Goal: Transaction & Acquisition: Subscribe to service/newsletter

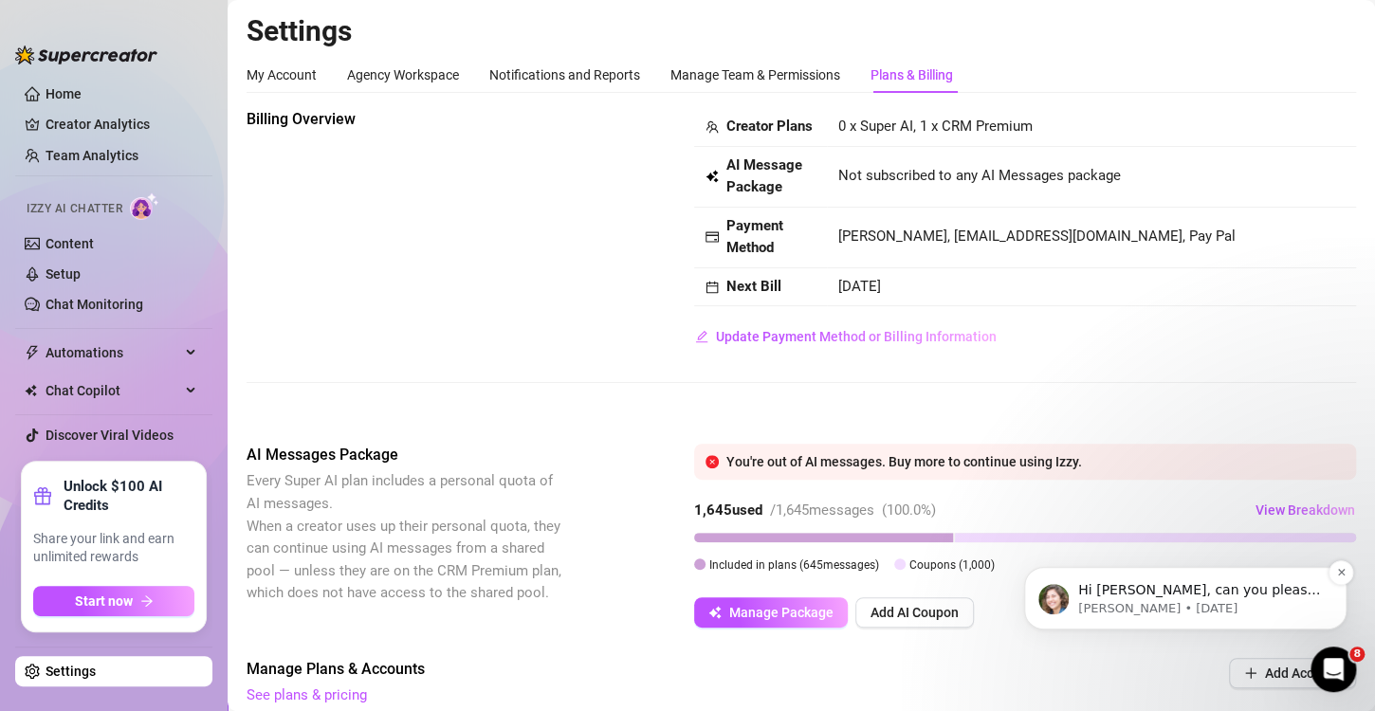
click at [1193, 617] on div "Hi [PERSON_NAME], can you please share a screenshot of the problem and the user…" at bounding box center [1185, 598] width 322 height 63
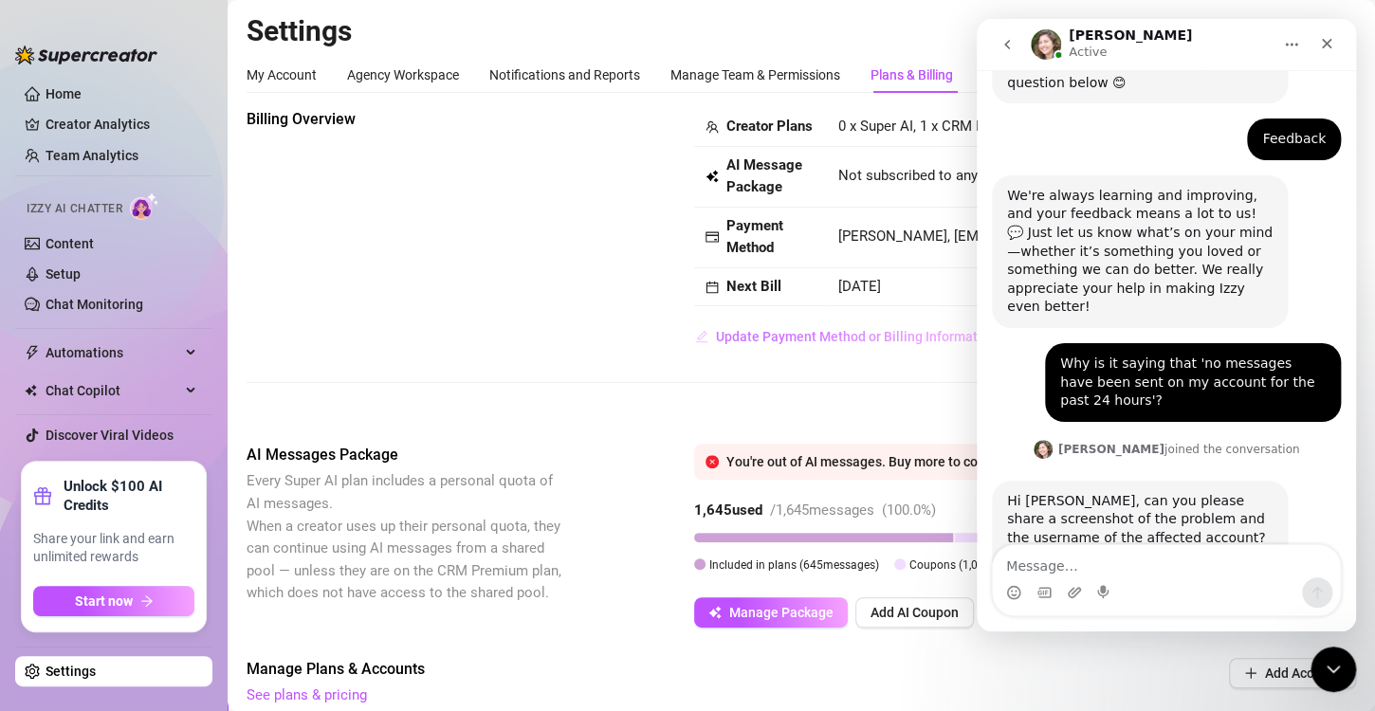
scroll to position [269, 0]
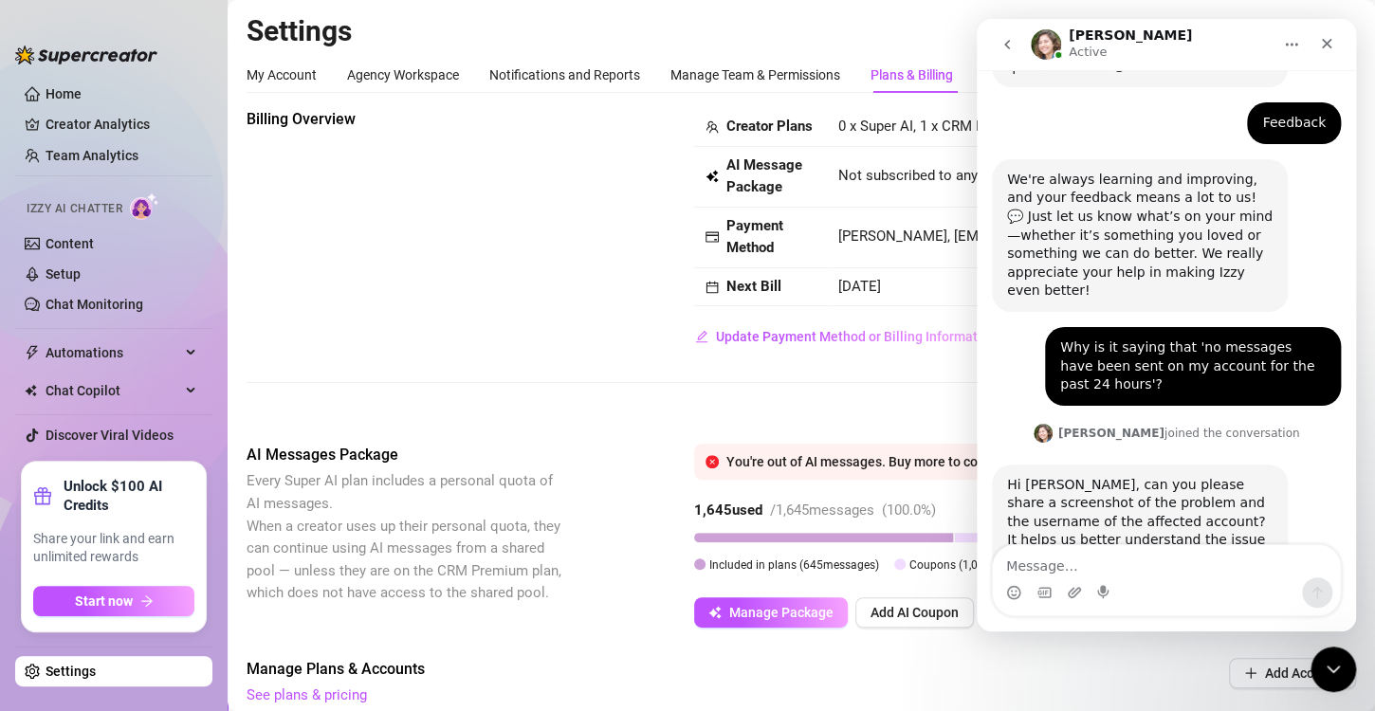
click at [1155, 564] on textarea "Message…" at bounding box center [1166, 561] width 347 height 32
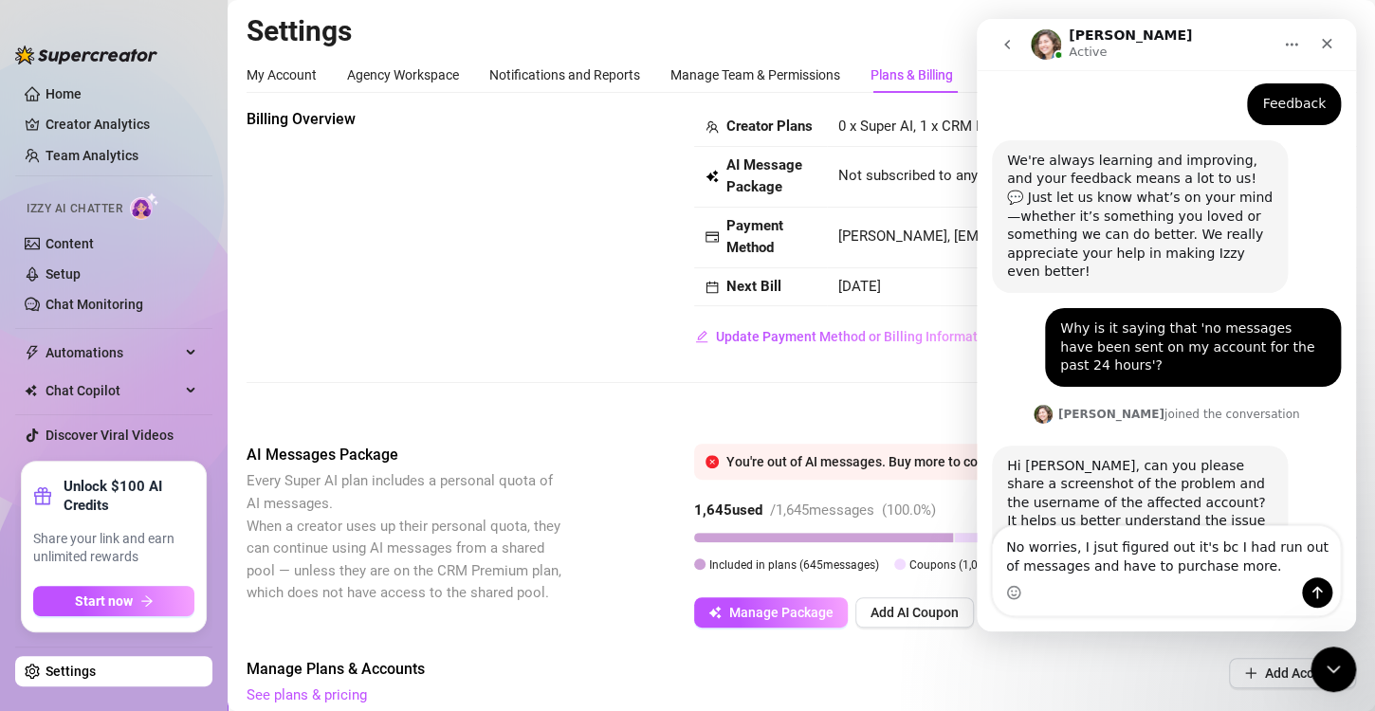
click at [1094, 546] on textarea "No worries, I jsut figured out it's bc I had run out of messages and have to pu…" at bounding box center [1166, 551] width 347 height 51
type textarea "No worries, I just figured out it's bc I had run out of messages and have to pu…"
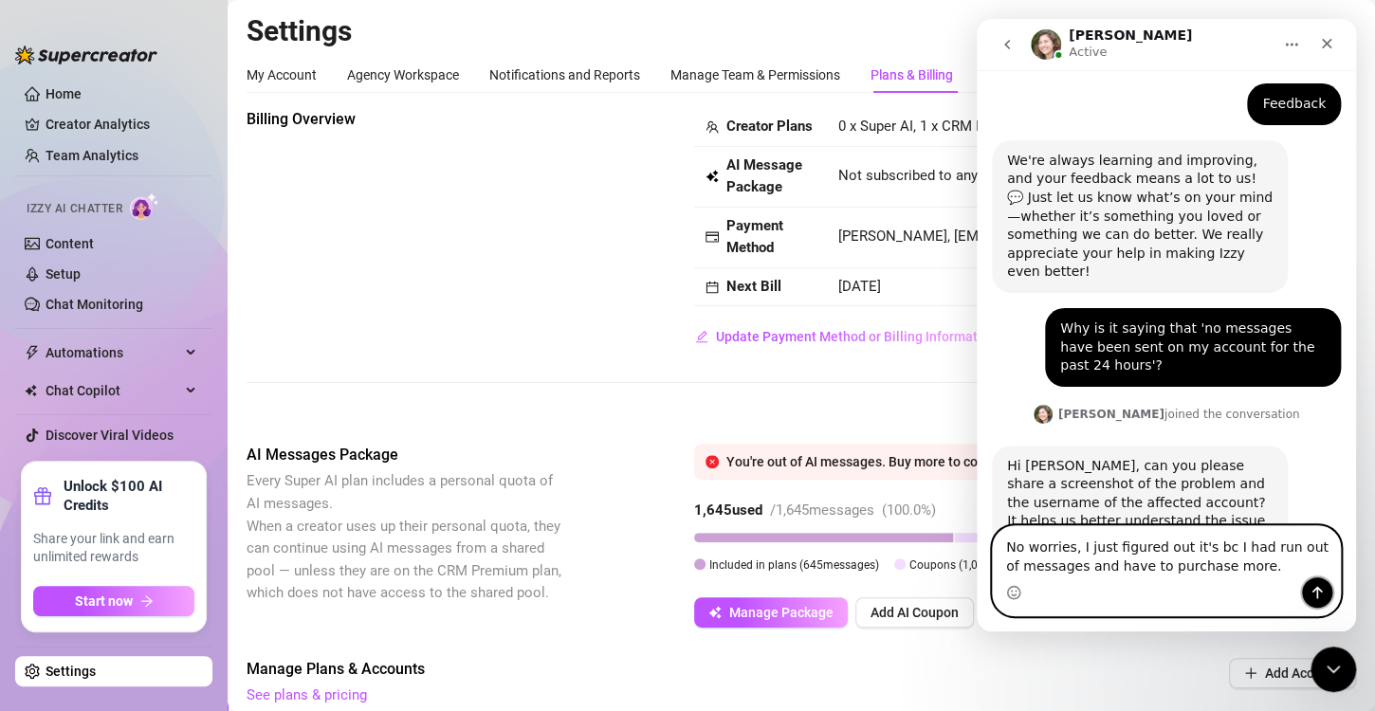
click at [1321, 594] on icon "Send a message…" at bounding box center [1316, 592] width 15 height 15
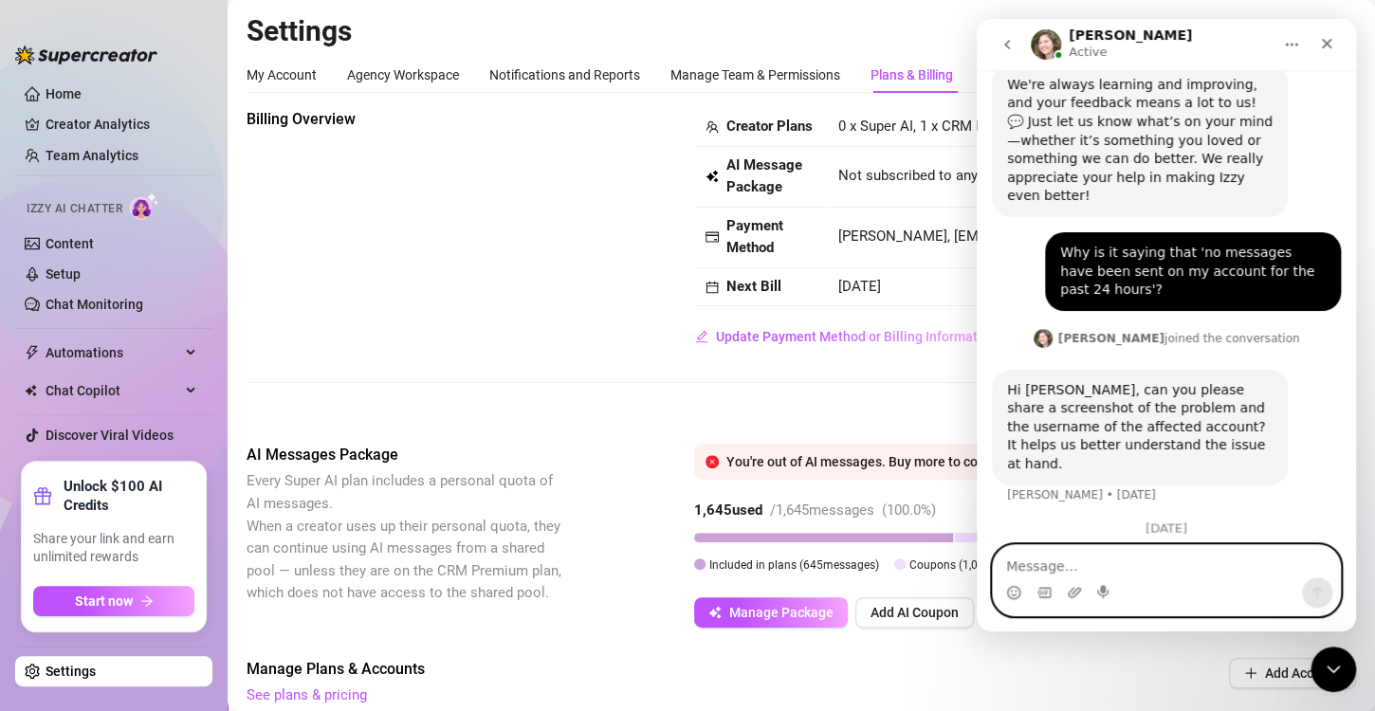
scroll to position [394, 0]
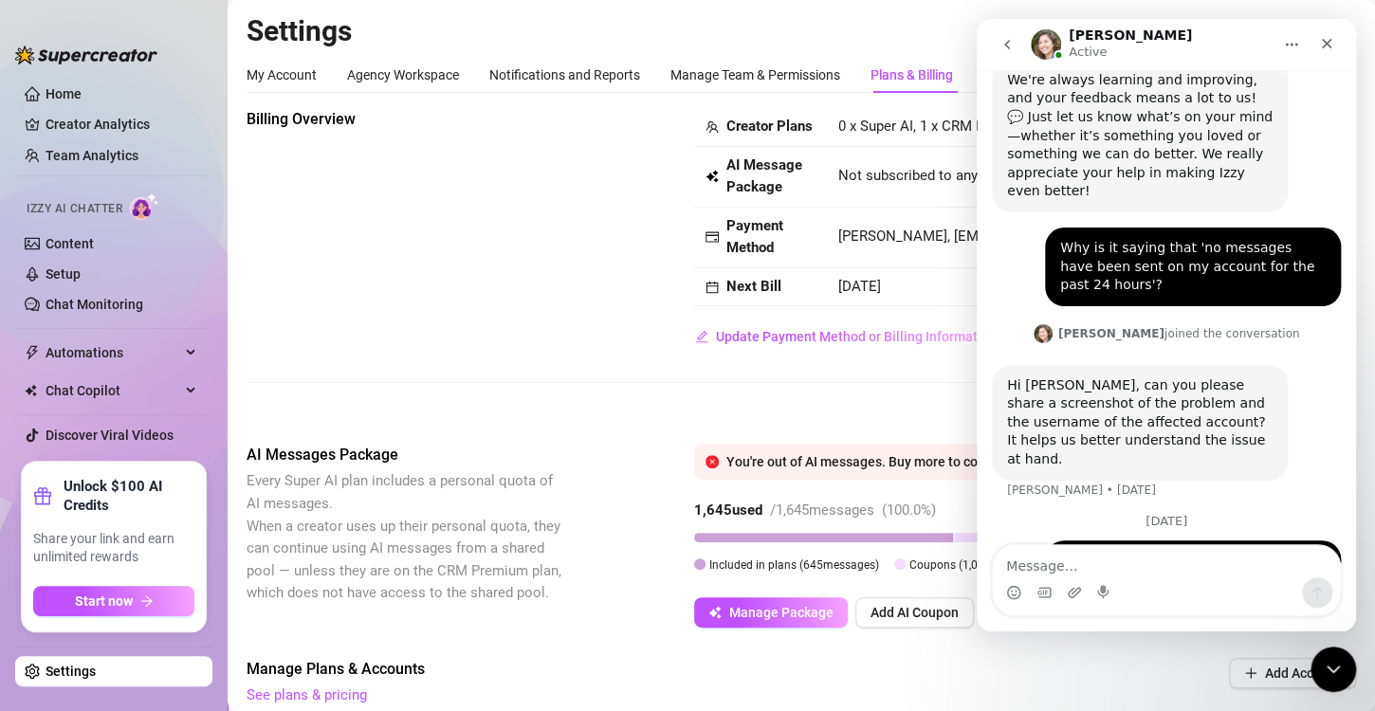
click at [591, 284] on div "Billing Overview Creator Plans 0 x Super AI, 1 x CRM Premium AI Message Package…" at bounding box center [800, 230] width 1109 height 244
click at [1317, 45] on div "Close" at bounding box center [1326, 44] width 34 height 34
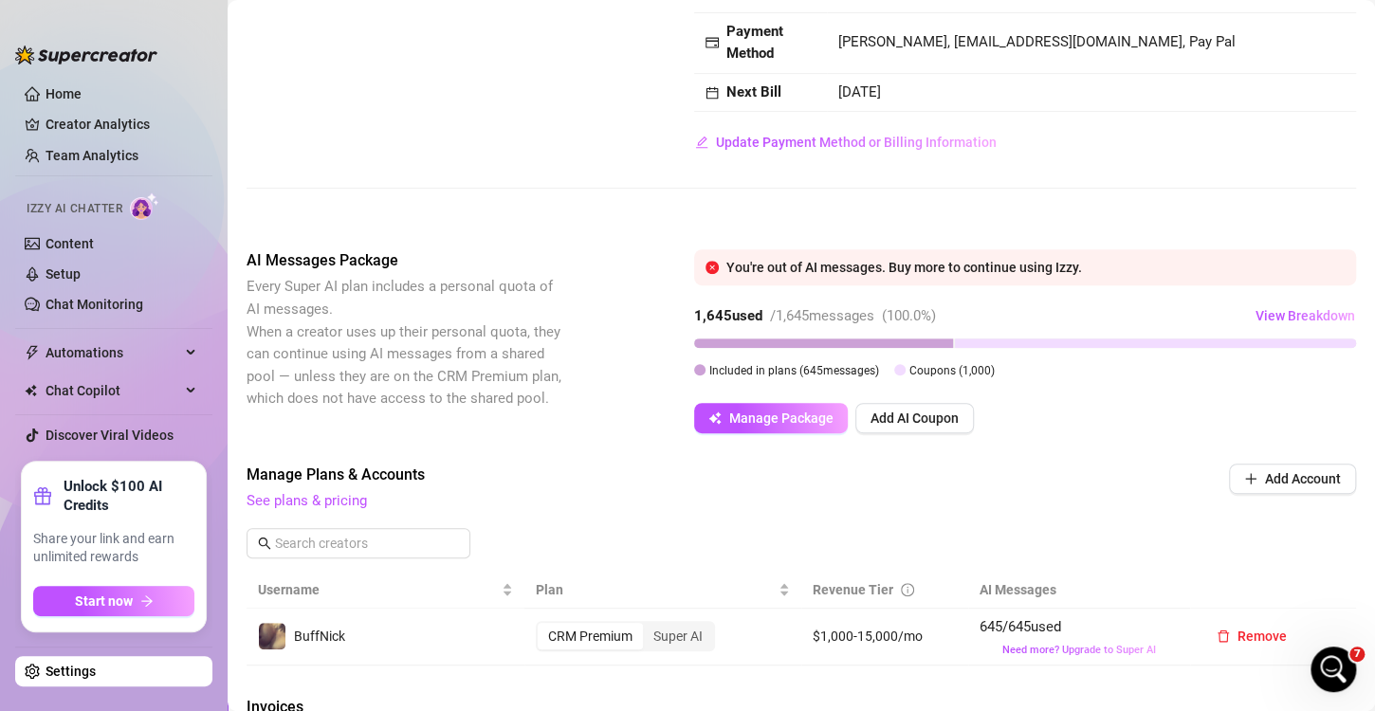
scroll to position [190, 0]
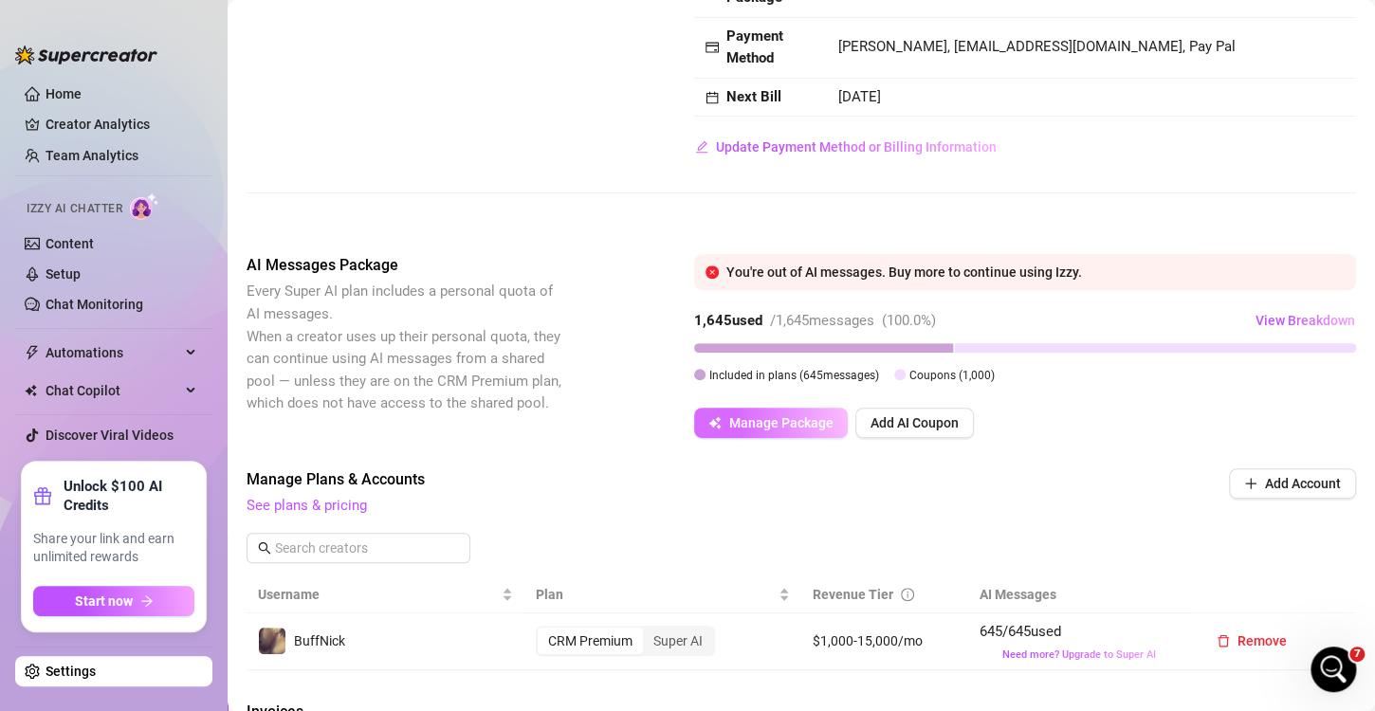
click at [774, 430] on span "Manage Package" at bounding box center [781, 422] width 104 height 15
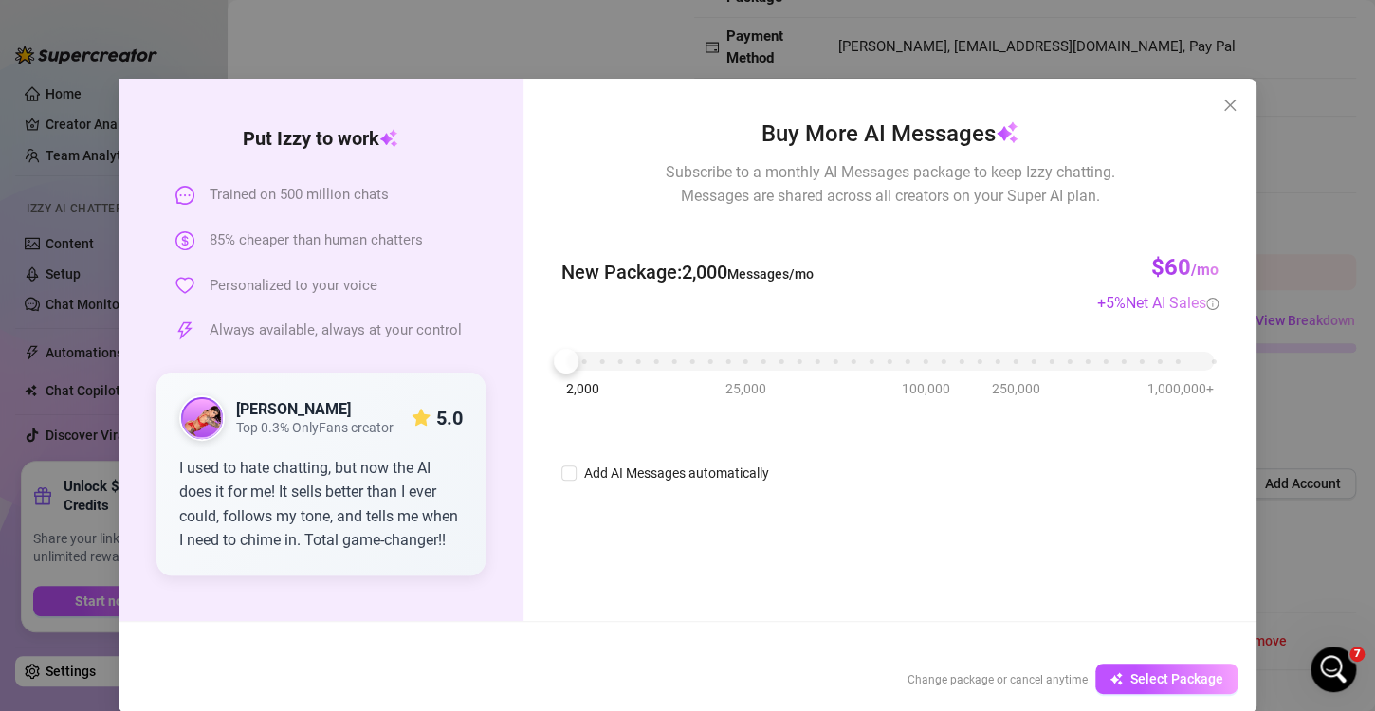
scroll to position [40, 0]
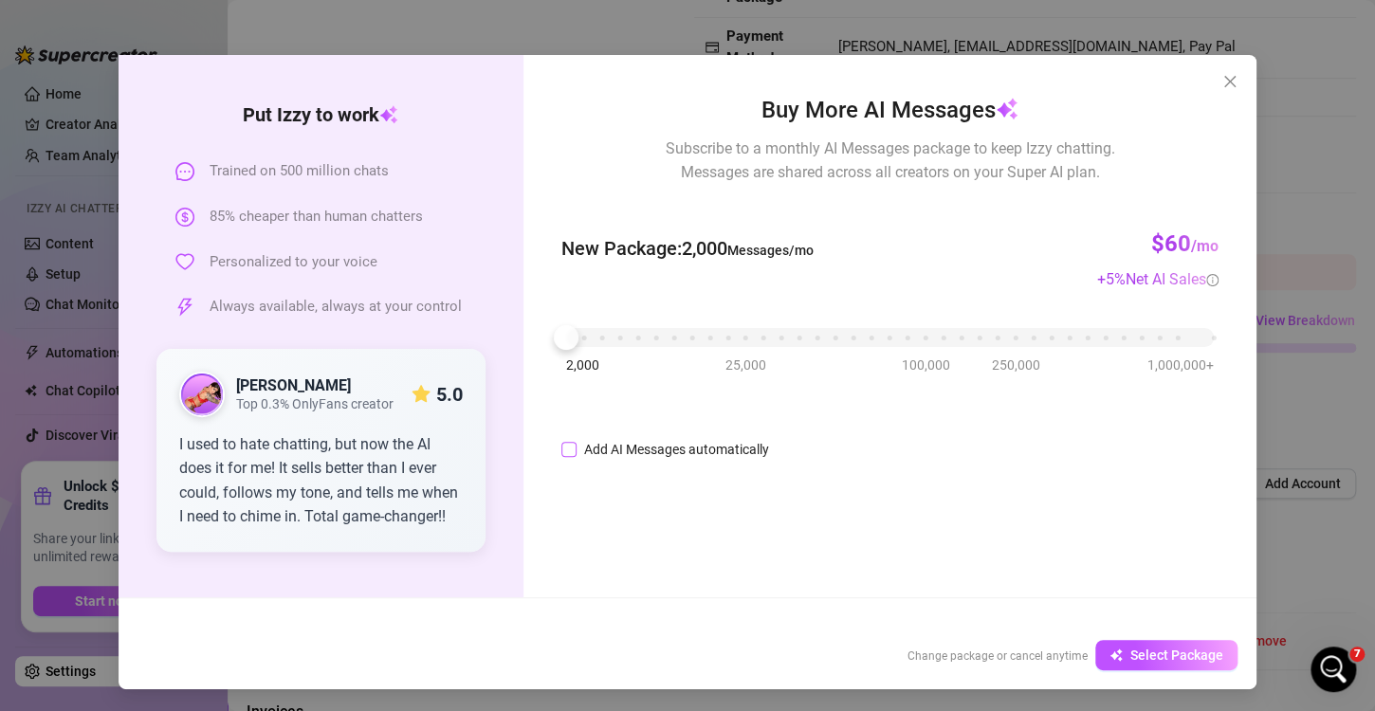
click at [576, 447] on span "Add AI Messages automatically" at bounding box center [676, 449] width 200 height 21
click at [574, 447] on input "Add AI Messages automatically" at bounding box center [568, 449] width 15 height 15
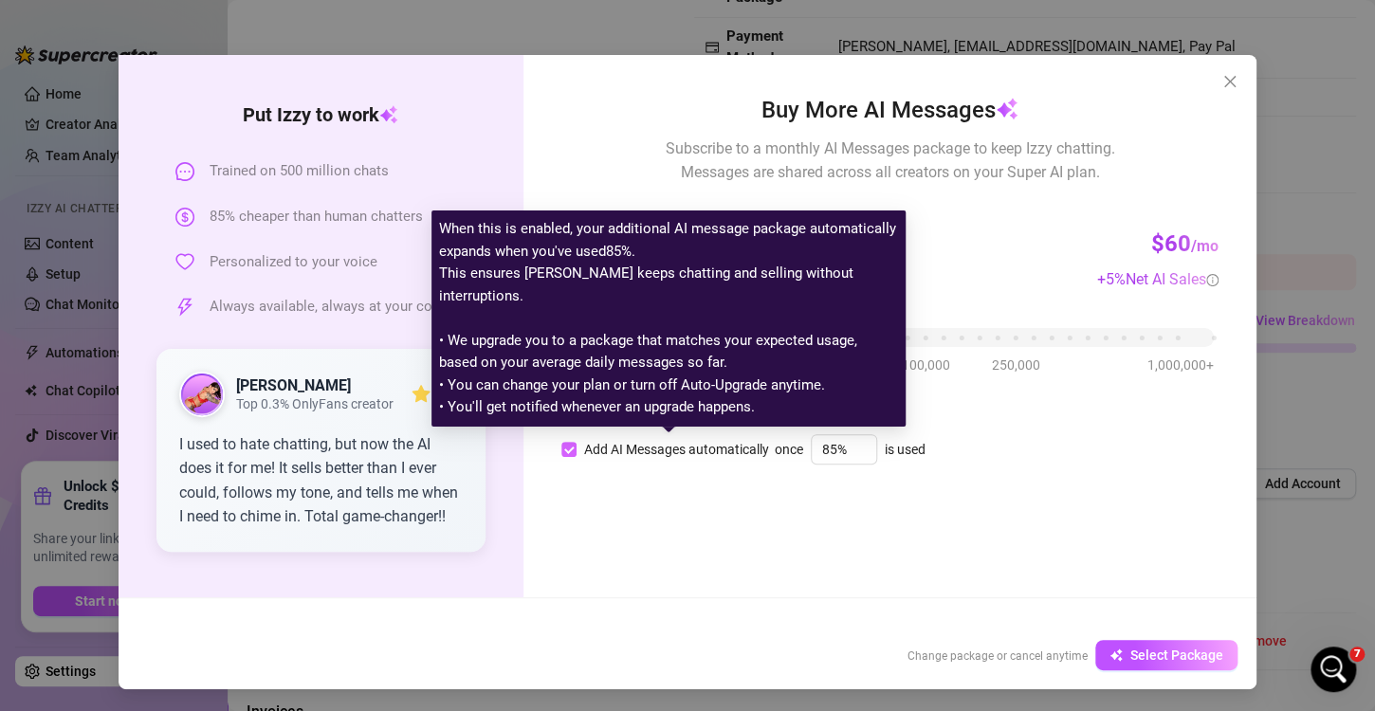
click at [591, 450] on div "Add AI Messages automatically" at bounding box center [676, 449] width 185 height 21
click at [576, 450] on input "Add AI Messages automatically" at bounding box center [568, 449] width 15 height 15
click at [591, 450] on div "Add AI Messages automatically" at bounding box center [676, 449] width 185 height 21
click at [576, 450] on input "Add AI Messages automatically" at bounding box center [568, 449] width 15 height 15
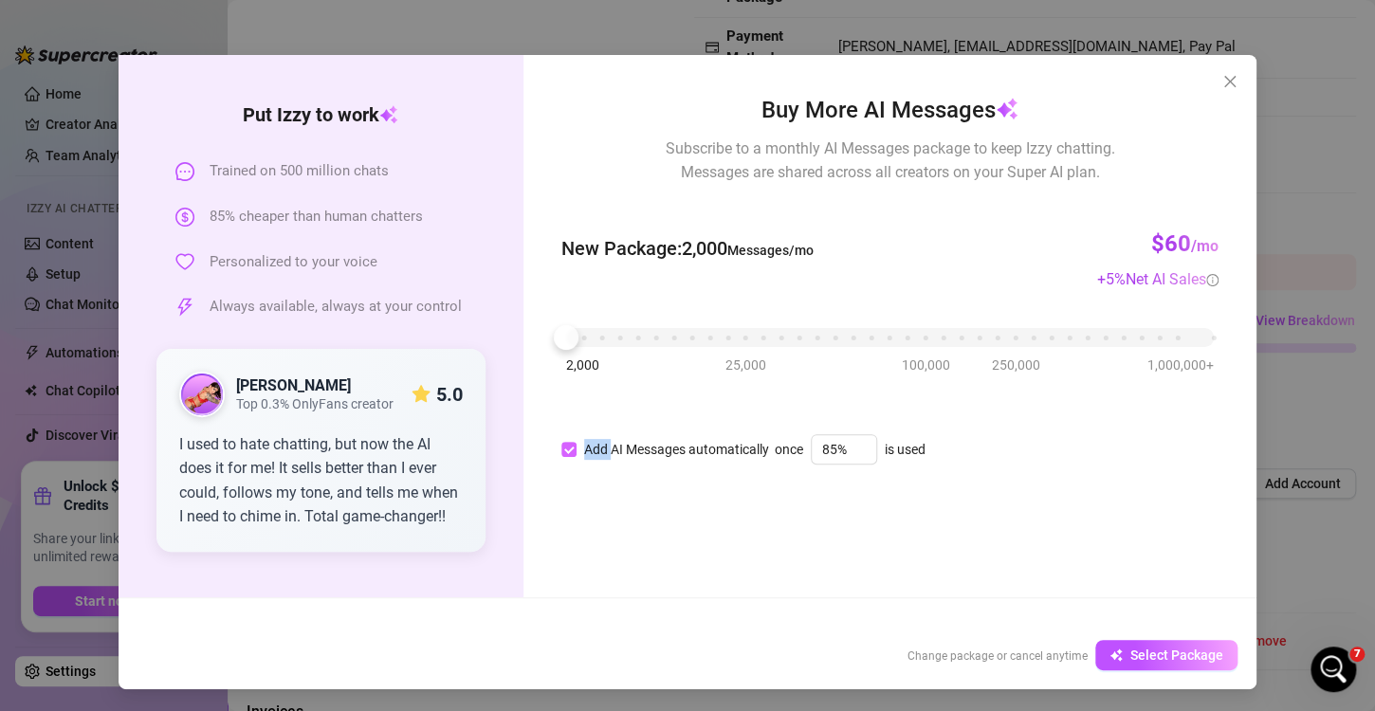
click at [561, 446] on input "Add AI Messages automatically" at bounding box center [568, 449] width 15 height 15
checkbox input "false"
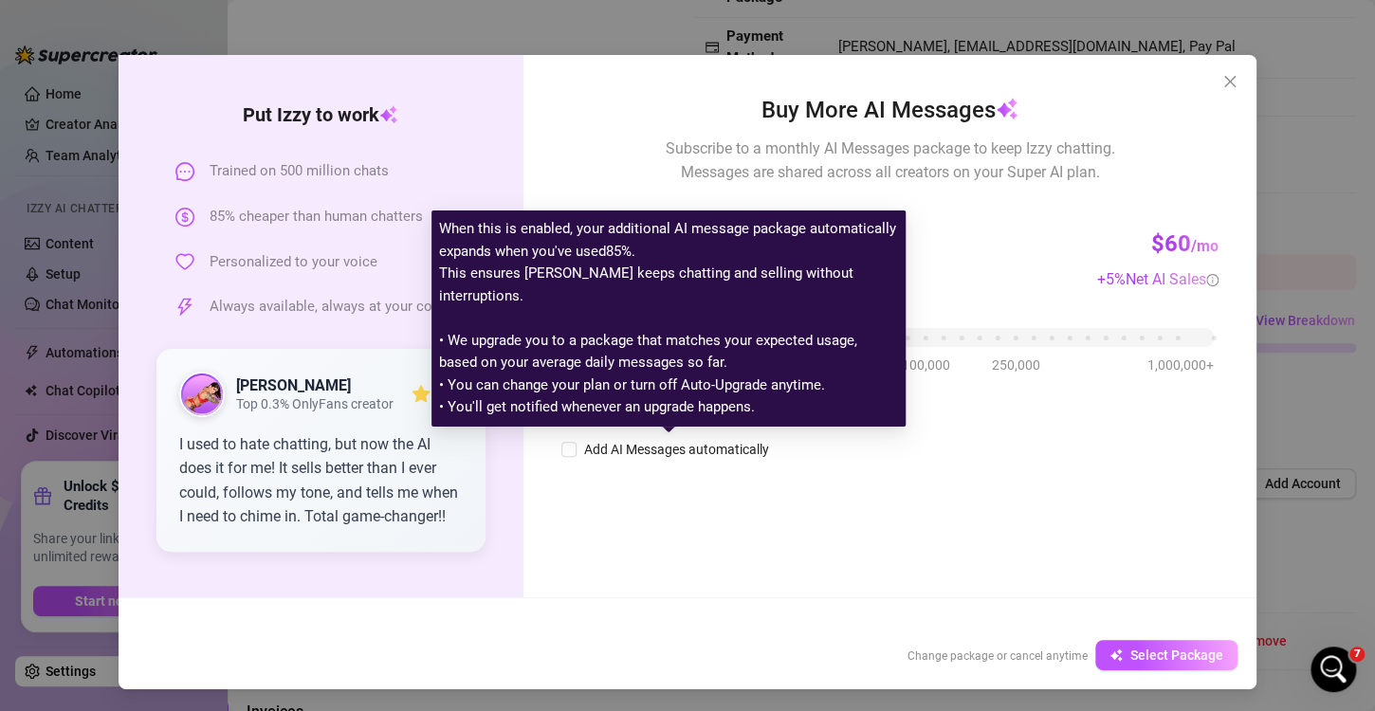
click at [686, 501] on div "Buy More AI Messages Subscribe to a monthly AI Messages package to keep Izzy ch…" at bounding box center [889, 326] width 733 height 542
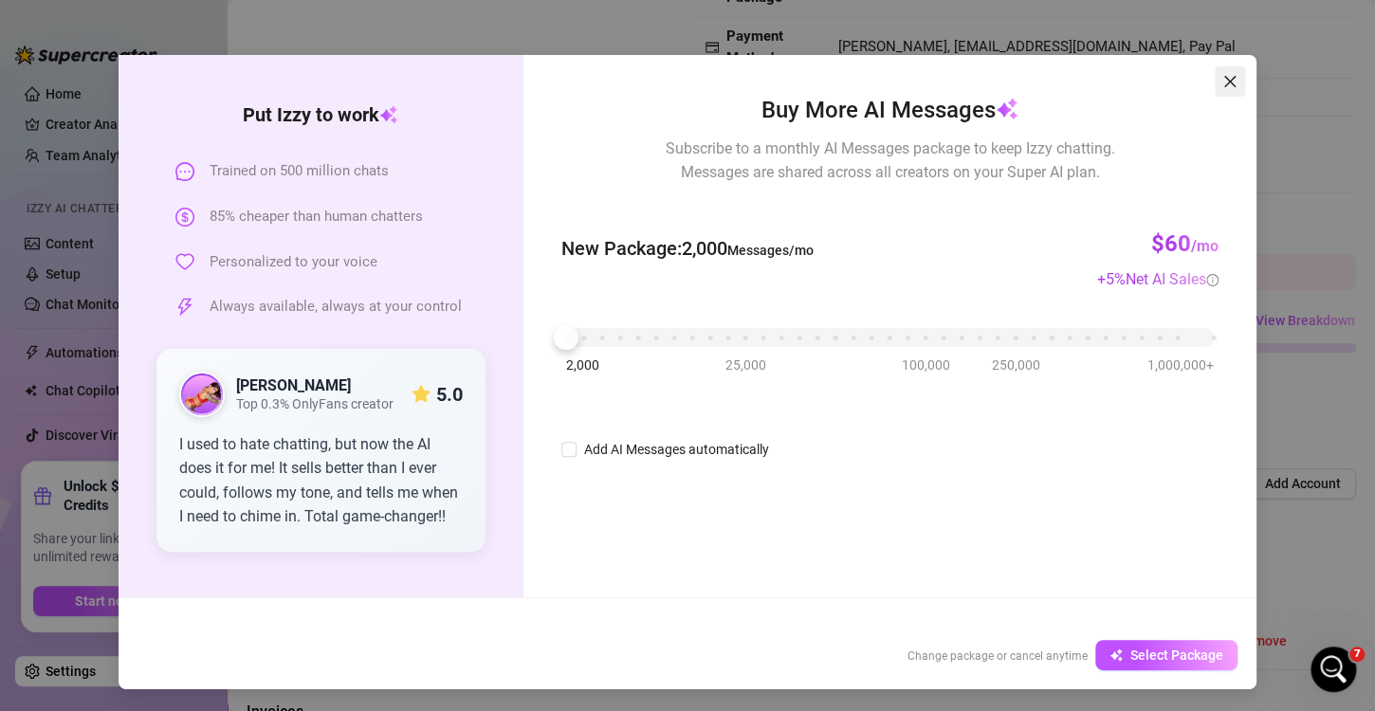
click at [1224, 85] on icon "close" at bounding box center [1229, 81] width 11 height 11
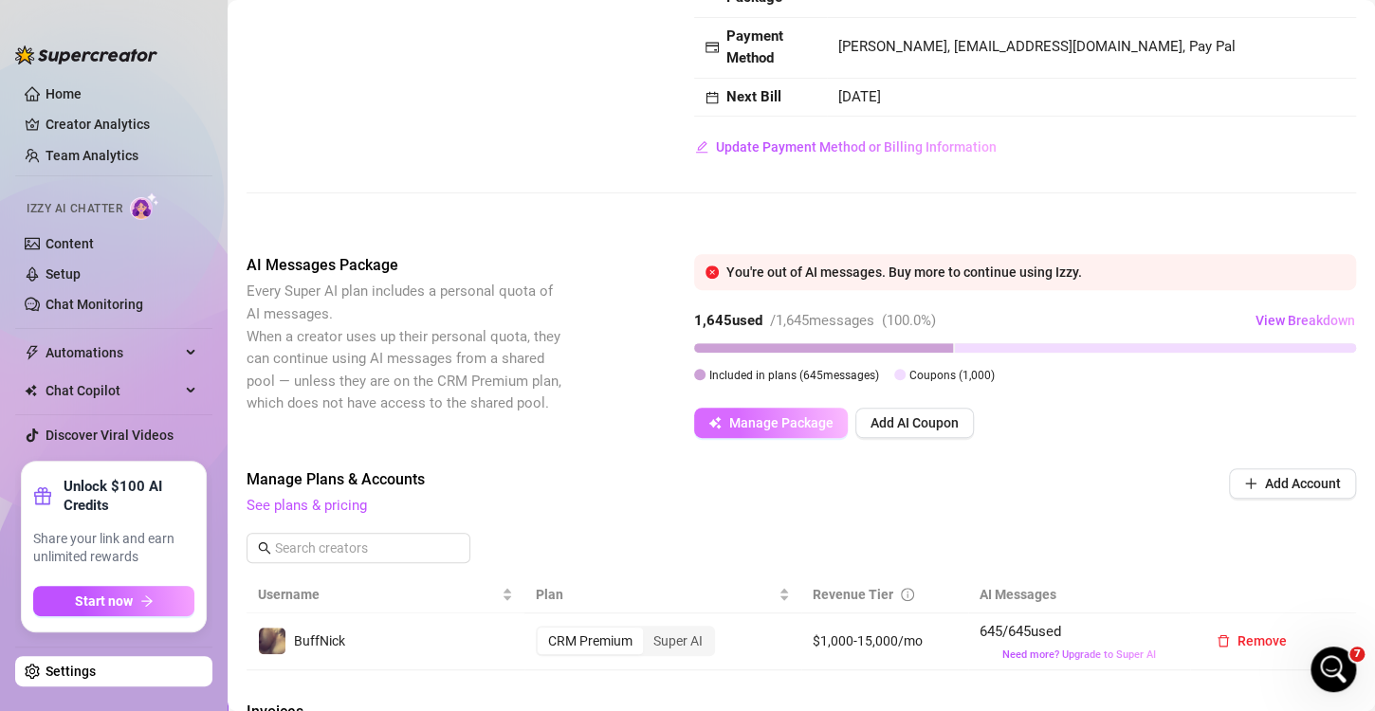
click at [765, 438] on button "Manage Package" at bounding box center [771, 423] width 154 height 30
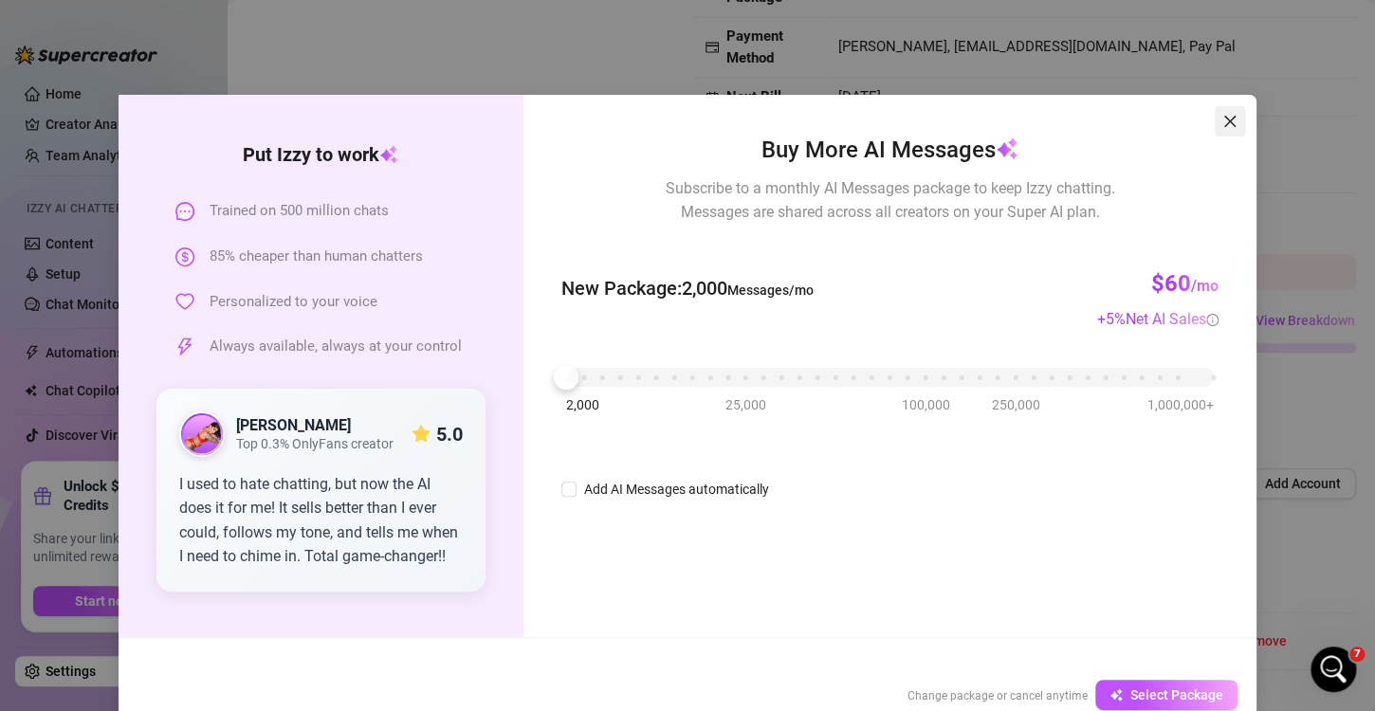
click at [1228, 125] on icon "close" at bounding box center [1229, 121] width 15 height 15
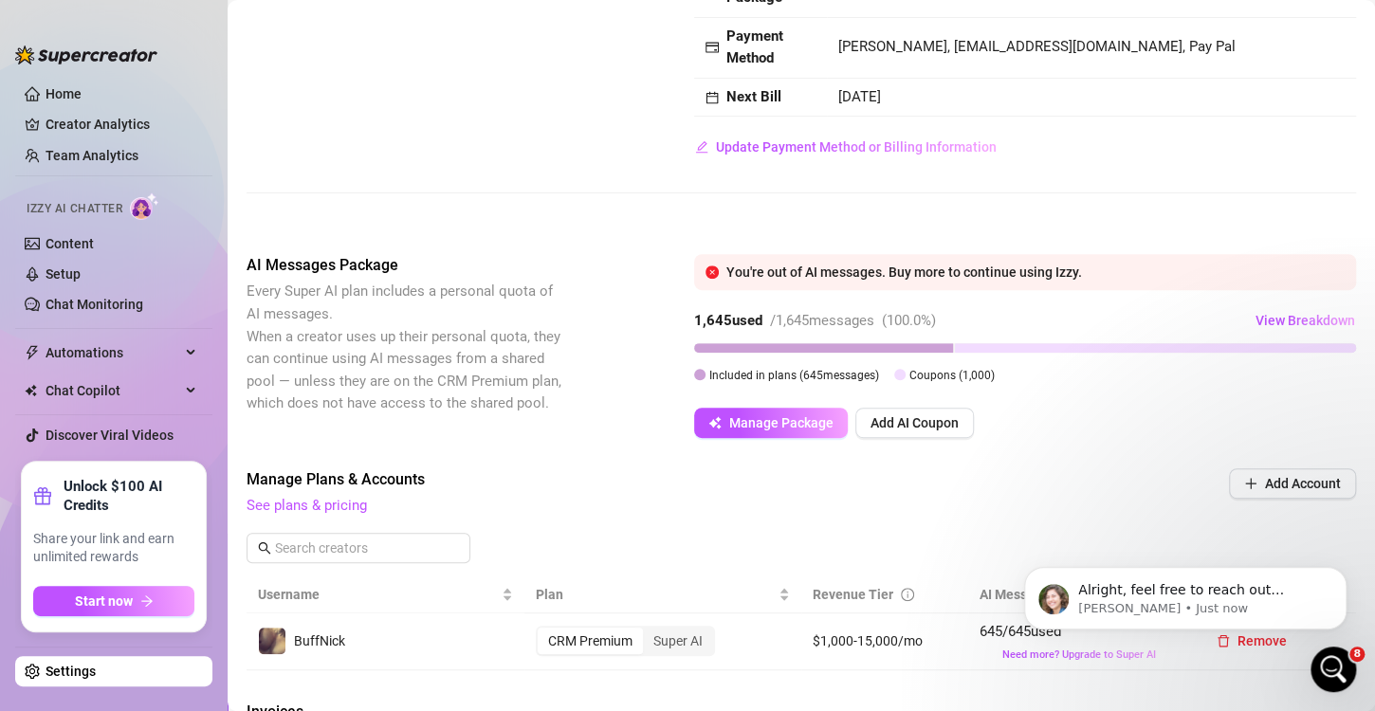
scroll to position [470, 0]
click at [1166, 593] on p "Alright, feel free to reach out anytime in the future, I'm always here to help." at bounding box center [1200, 590] width 245 height 19
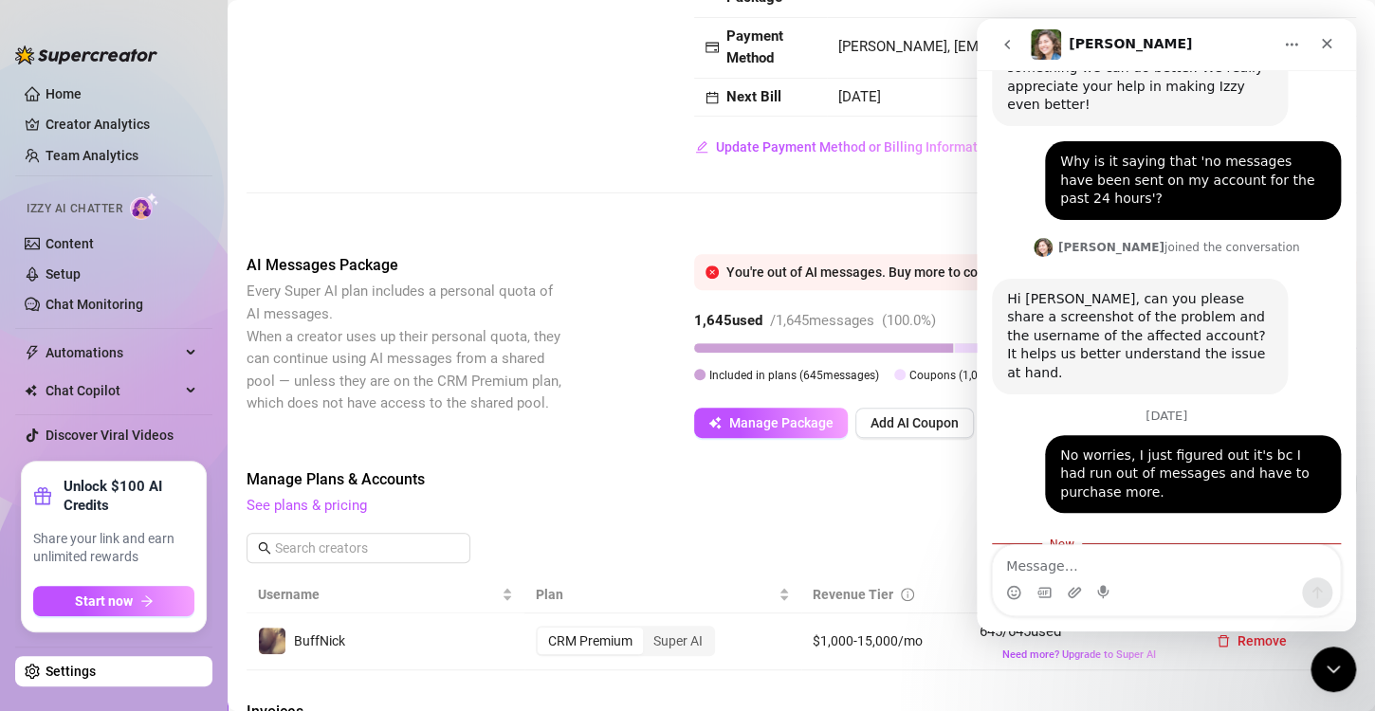
scroll to position [501, 0]
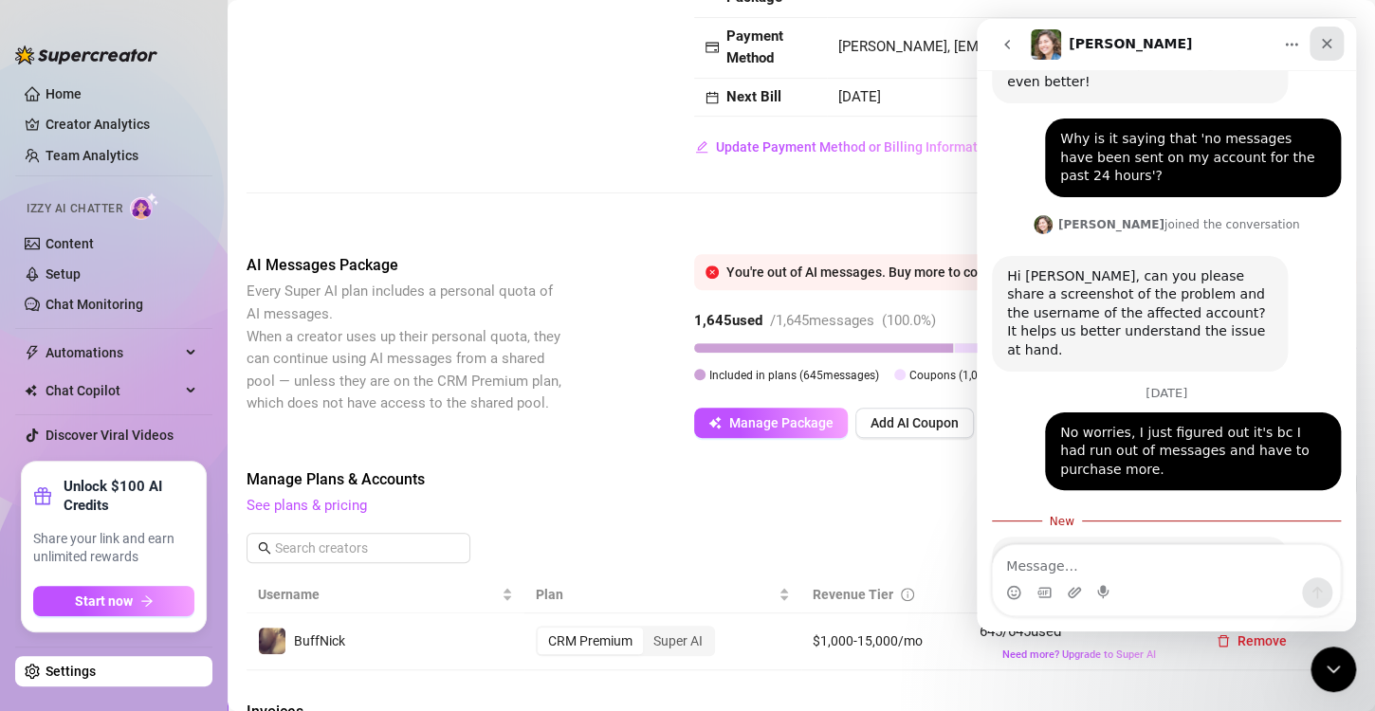
click at [1324, 38] on icon "Close" at bounding box center [1326, 43] width 15 height 15
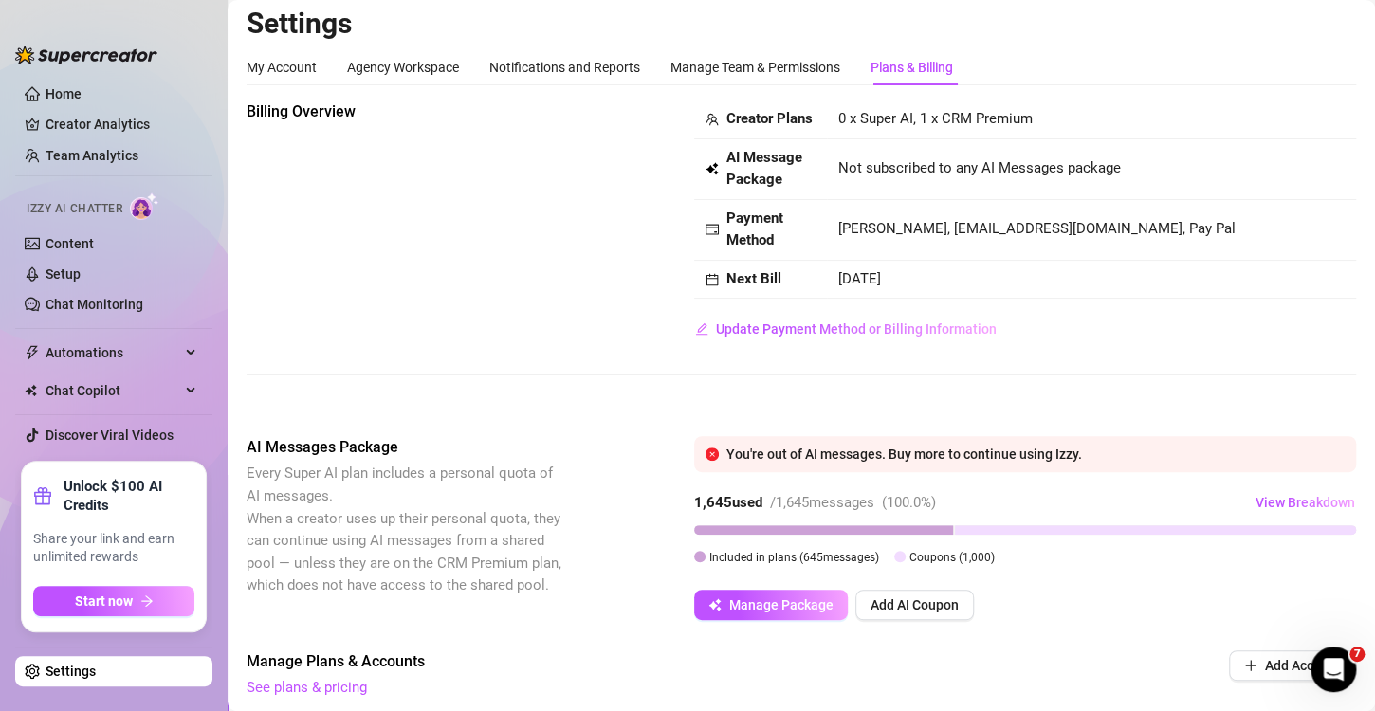
scroll to position [0, 0]
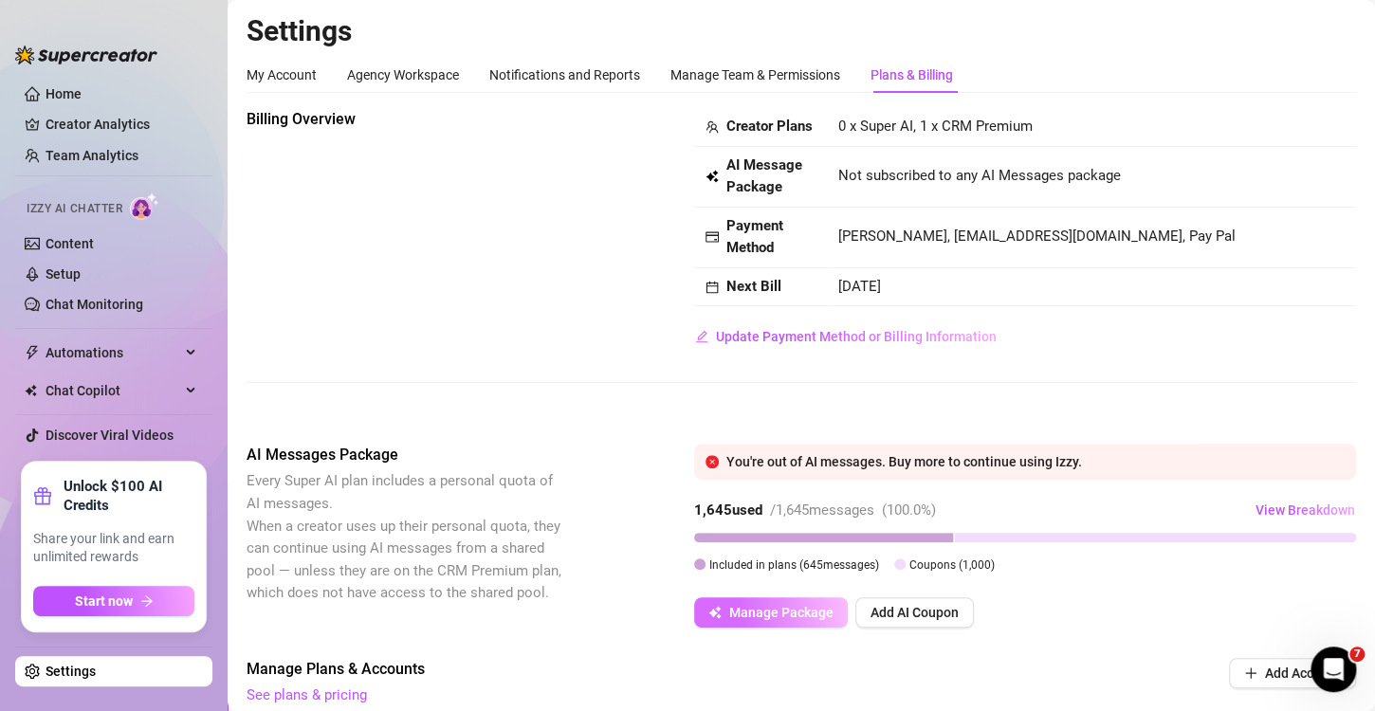
click at [749, 628] on button "Manage Package" at bounding box center [771, 612] width 154 height 30
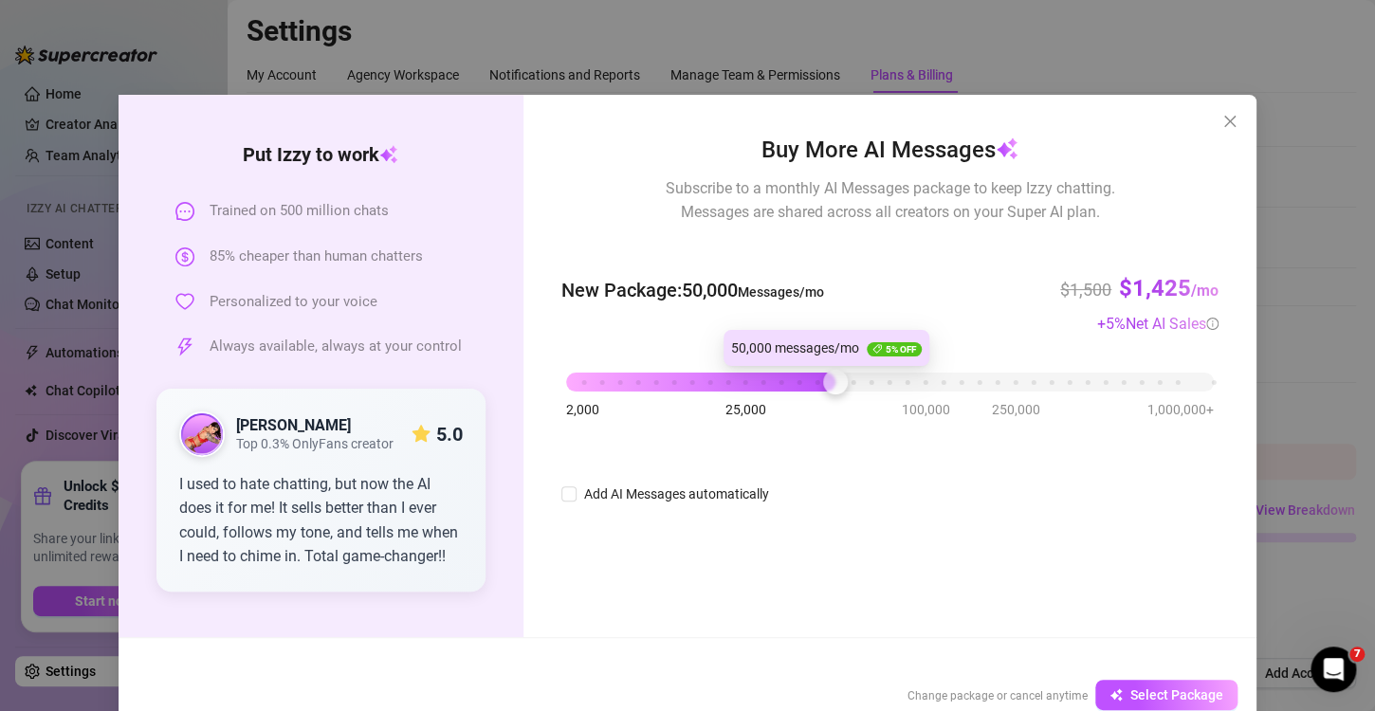
drag, startPoint x: 560, startPoint y: 382, endPoint x: 826, endPoint y: 348, distance: 267.6
click at [826, 348] on body "Home Creator Analytics Team Analytics Izzy AI Chatter Content Setup Chat Monito…" at bounding box center [687, 355] width 1375 height 711
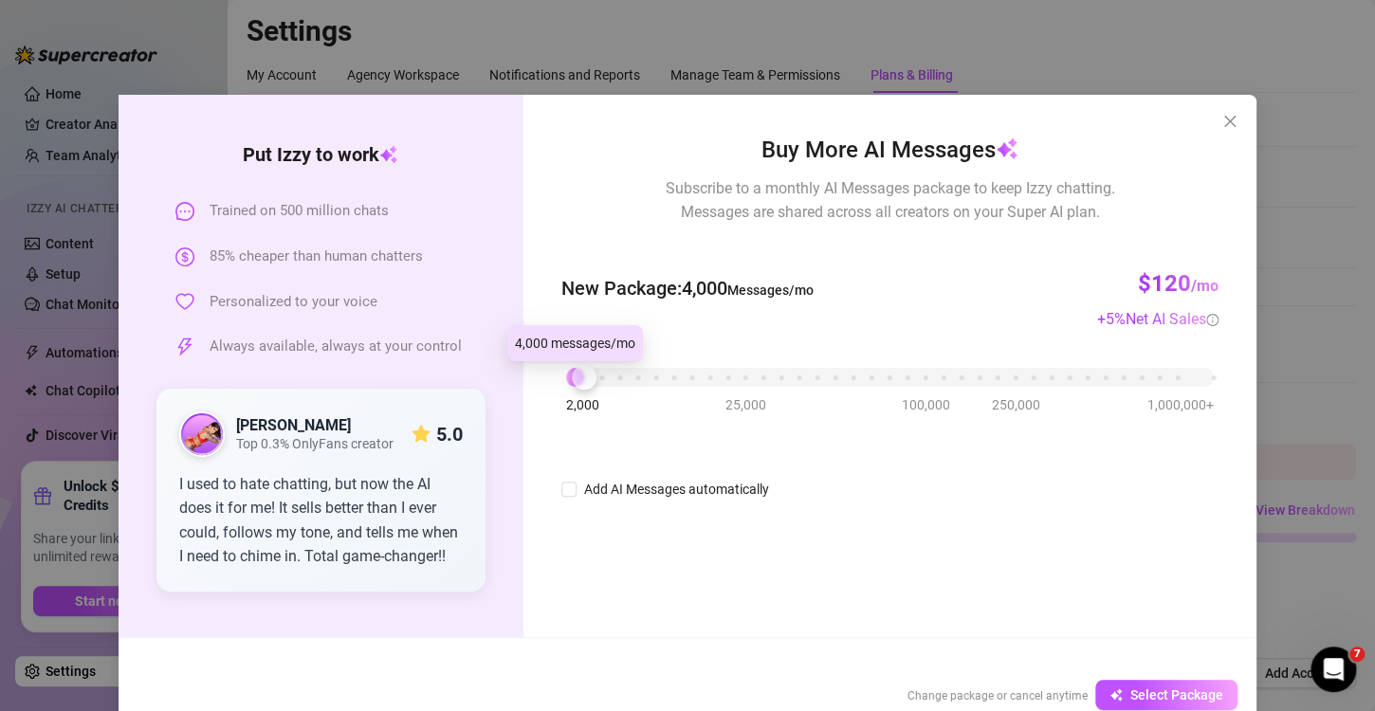
drag, startPoint x: 832, startPoint y: 383, endPoint x: 560, endPoint y: 385, distance: 272.1
click at [572, 385] on div at bounding box center [584, 377] width 25 height 25
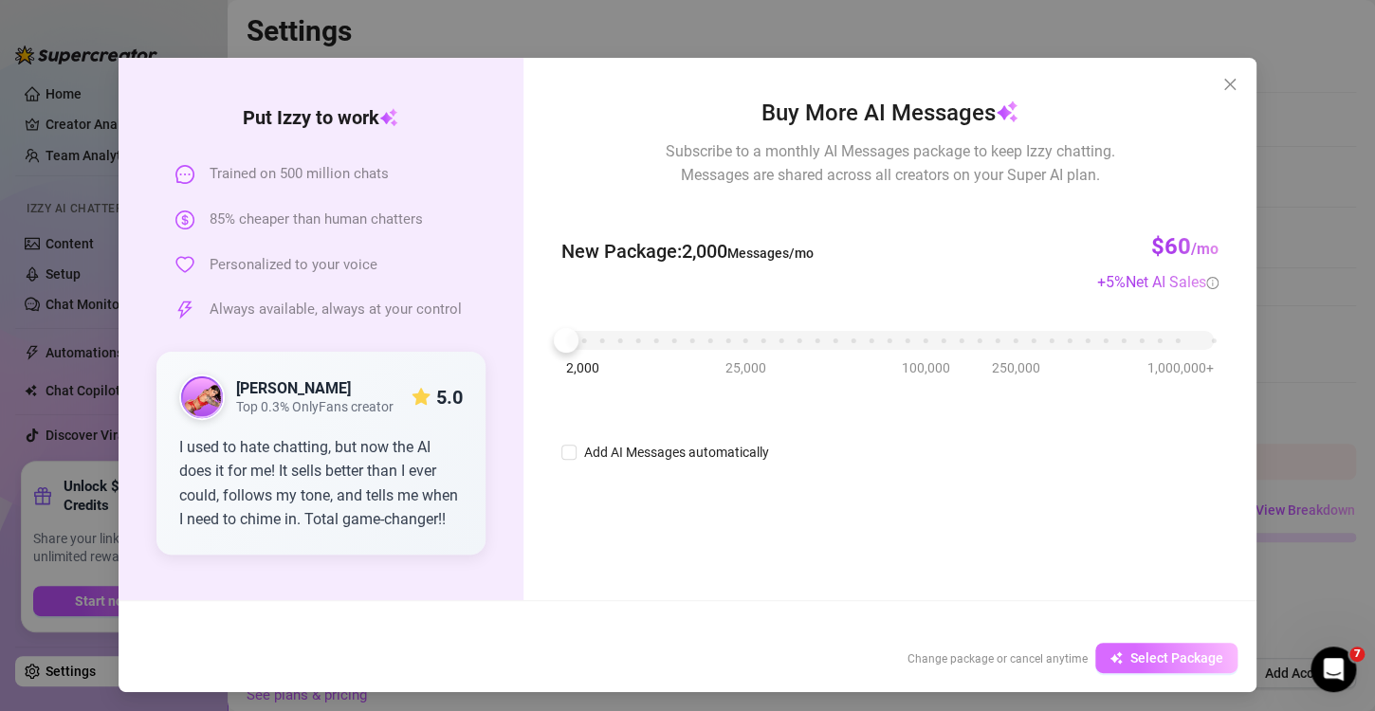
scroll to position [40, 0]
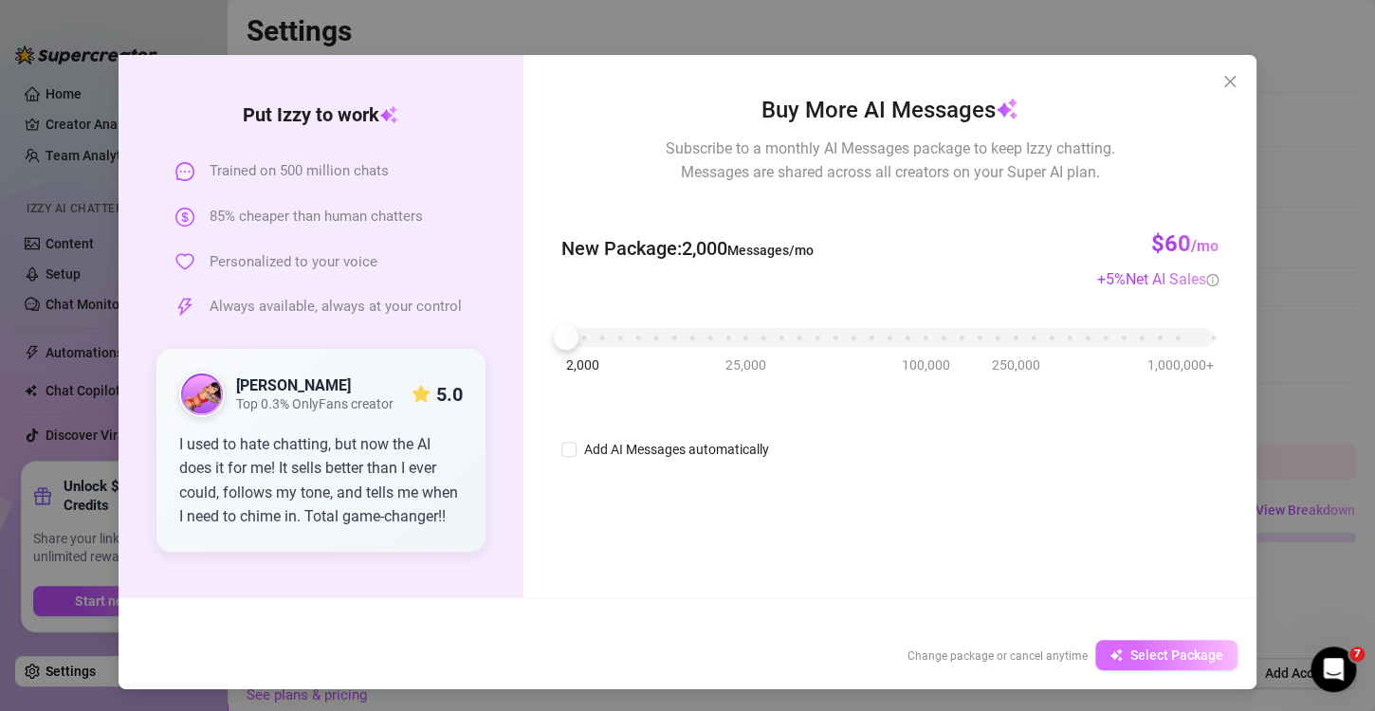
click at [1121, 649] on button "Select Package" at bounding box center [1166, 655] width 142 height 30
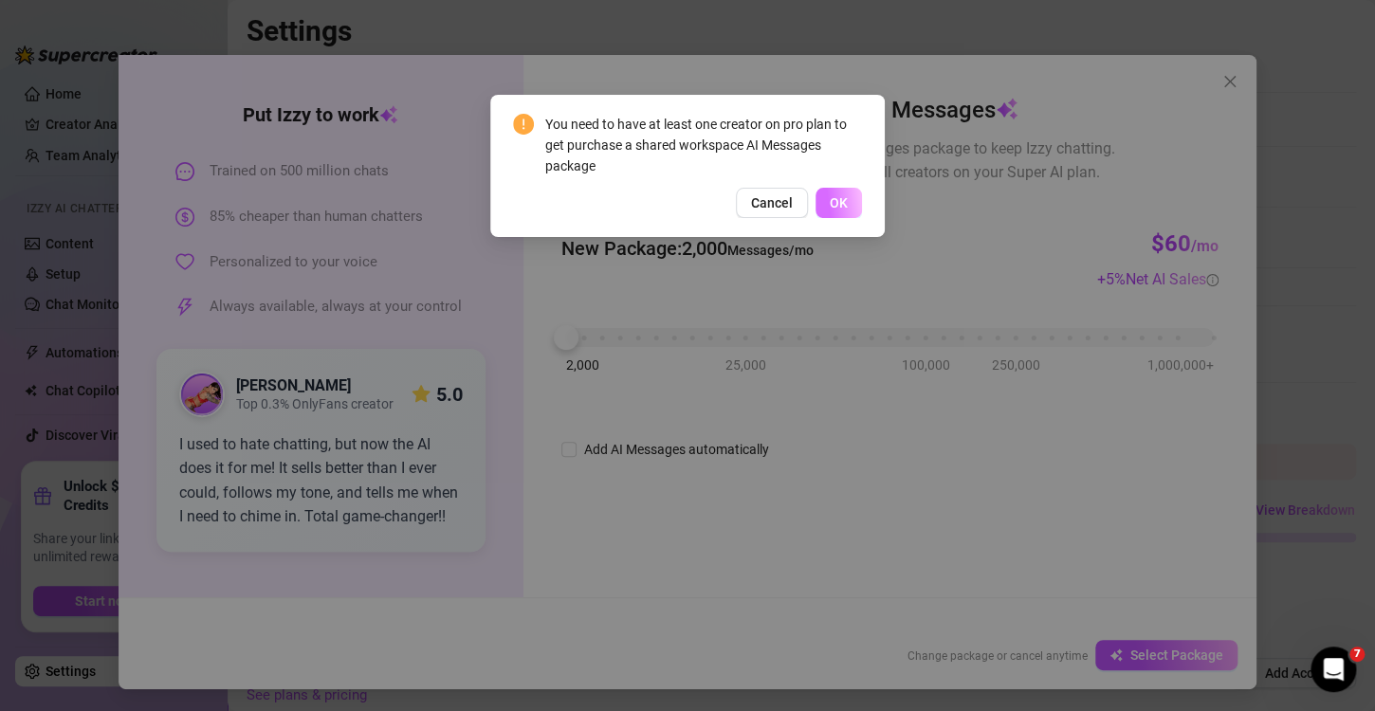
click at [837, 210] on span "OK" at bounding box center [839, 202] width 18 height 15
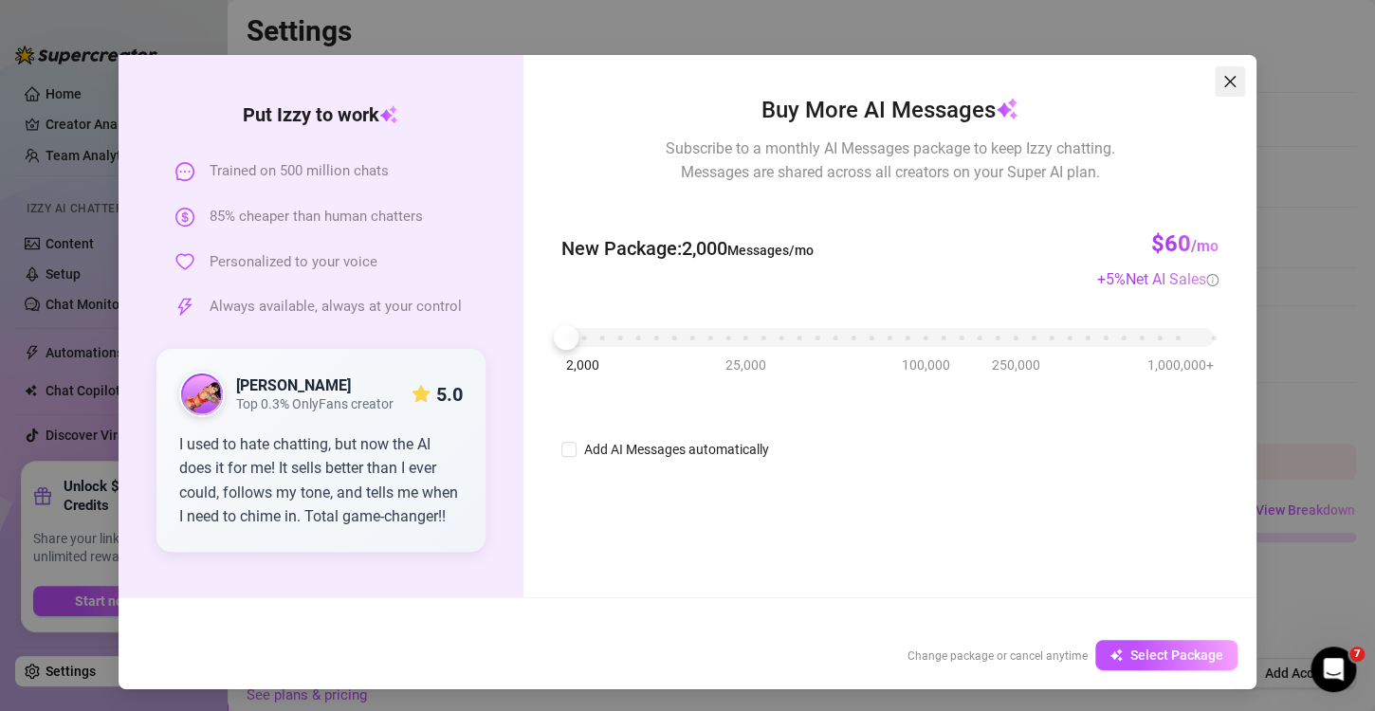
click at [1222, 83] on icon "close" at bounding box center [1229, 81] width 15 height 15
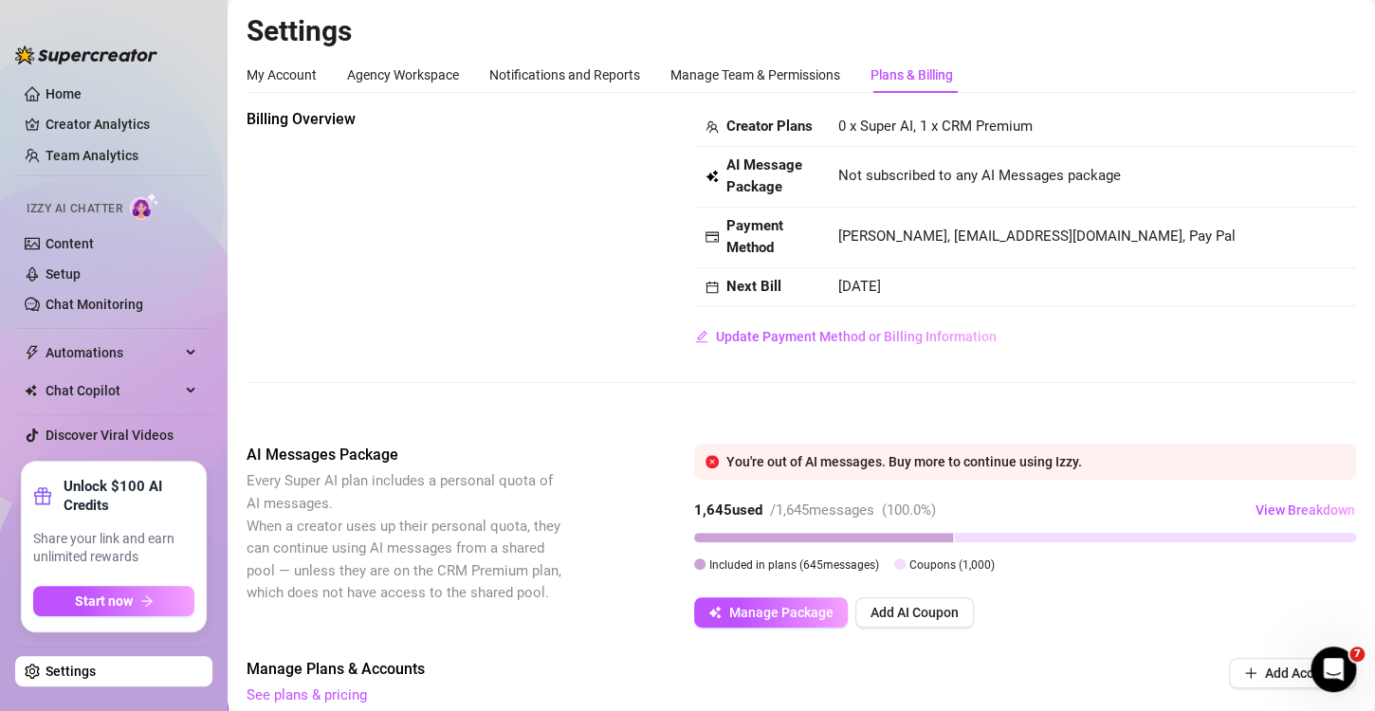
scroll to position [0, 0]
click at [96, 670] on link "Settings" at bounding box center [71, 671] width 50 height 15
click at [267, 77] on div "My Account" at bounding box center [281, 74] width 70 height 21
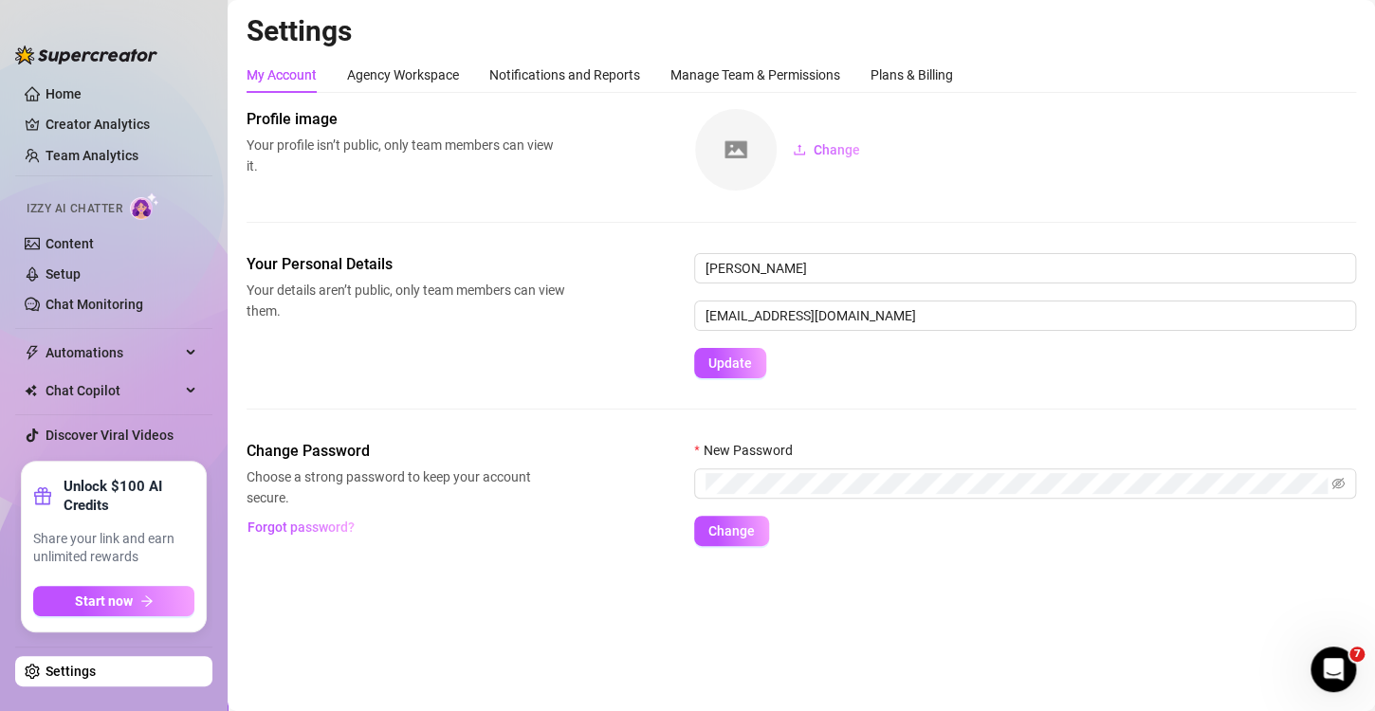
click at [74, 79] on ul "Home Creator Analytics Team Analytics Izzy AI Chatter Content Setup Chat Monito…" at bounding box center [113, 264] width 197 height 380
click at [74, 86] on link "Home" at bounding box center [64, 93] width 36 height 15
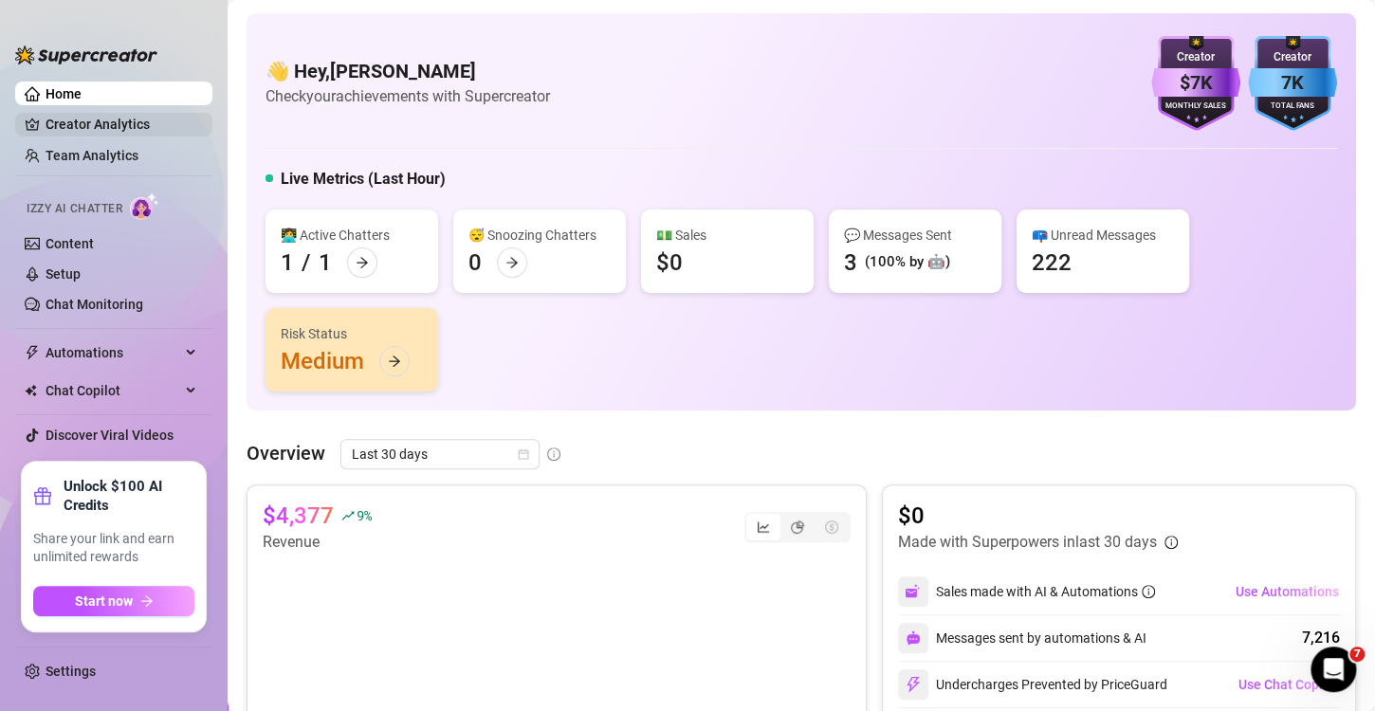
click at [113, 129] on link "Creator Analytics" at bounding box center [122, 124] width 152 height 30
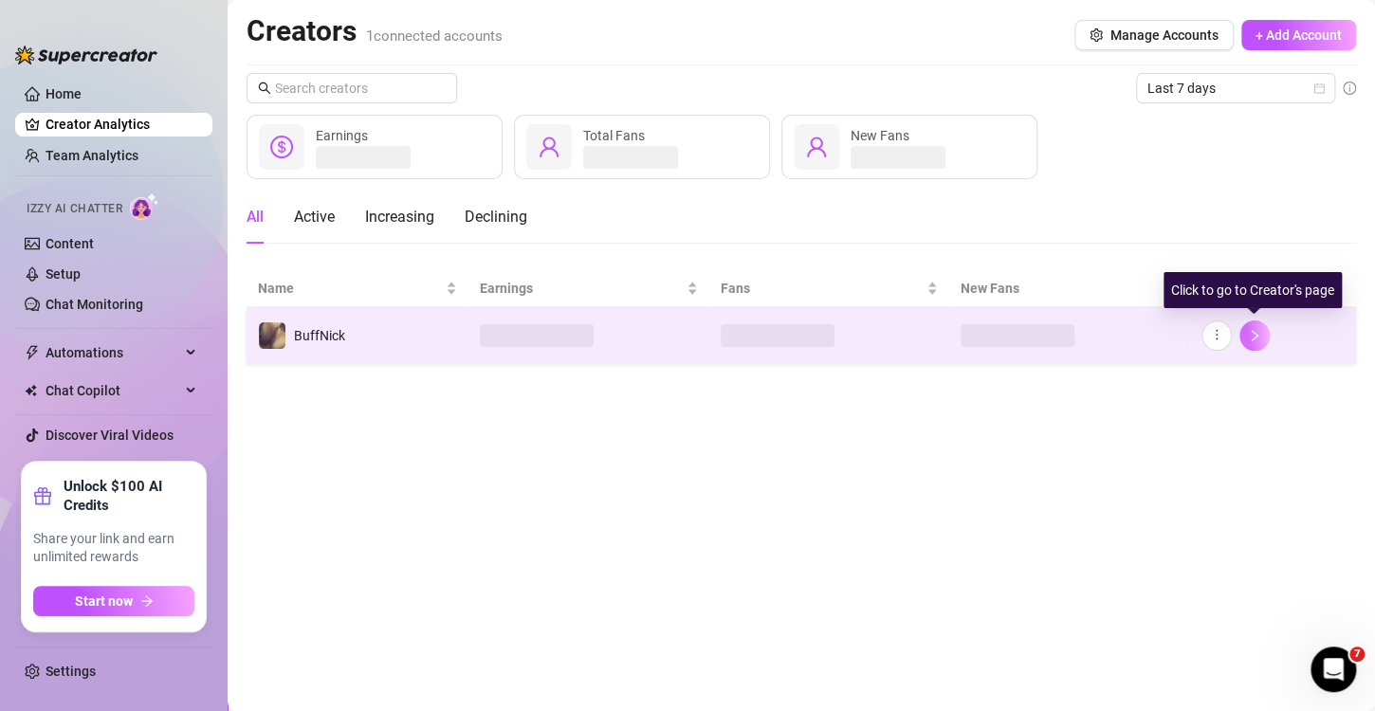
click at [1250, 337] on icon "right" at bounding box center [1254, 335] width 13 height 13
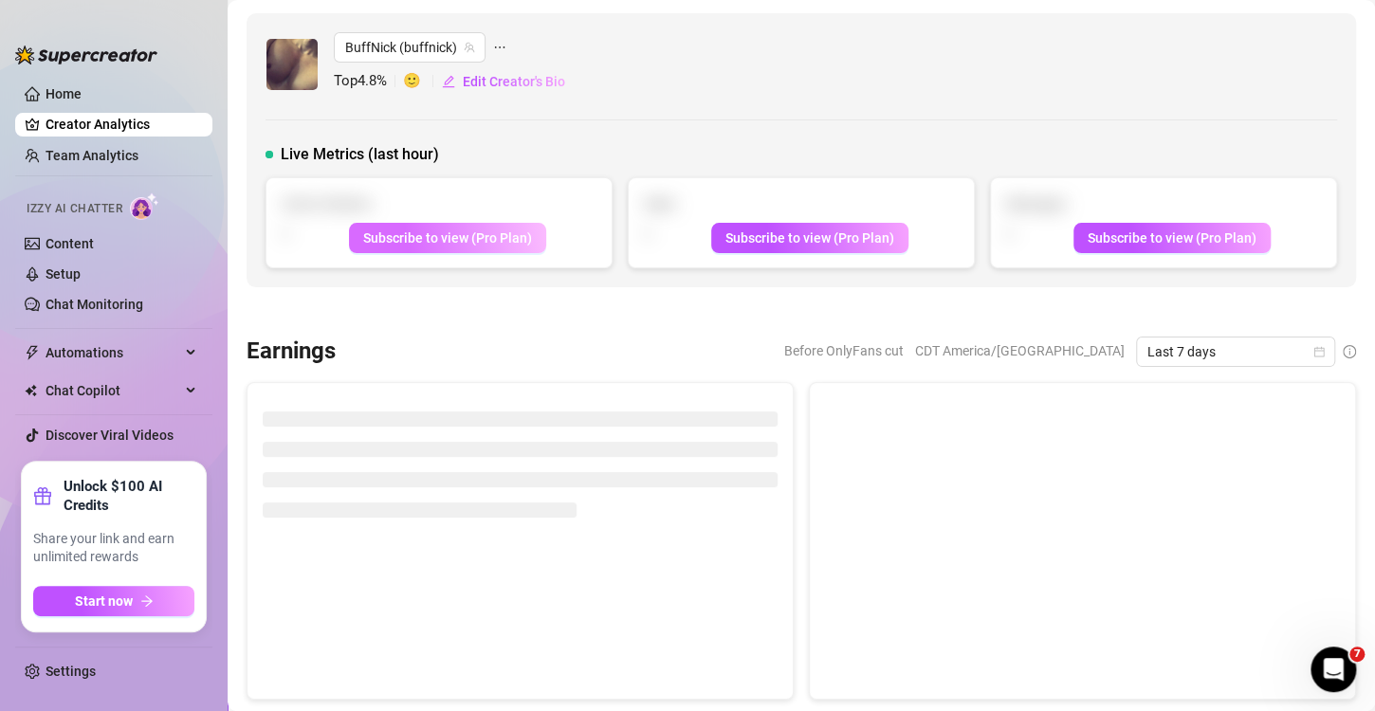
click at [484, 240] on span "Subscribe to view (Pro Plan)" at bounding box center [447, 237] width 169 height 15
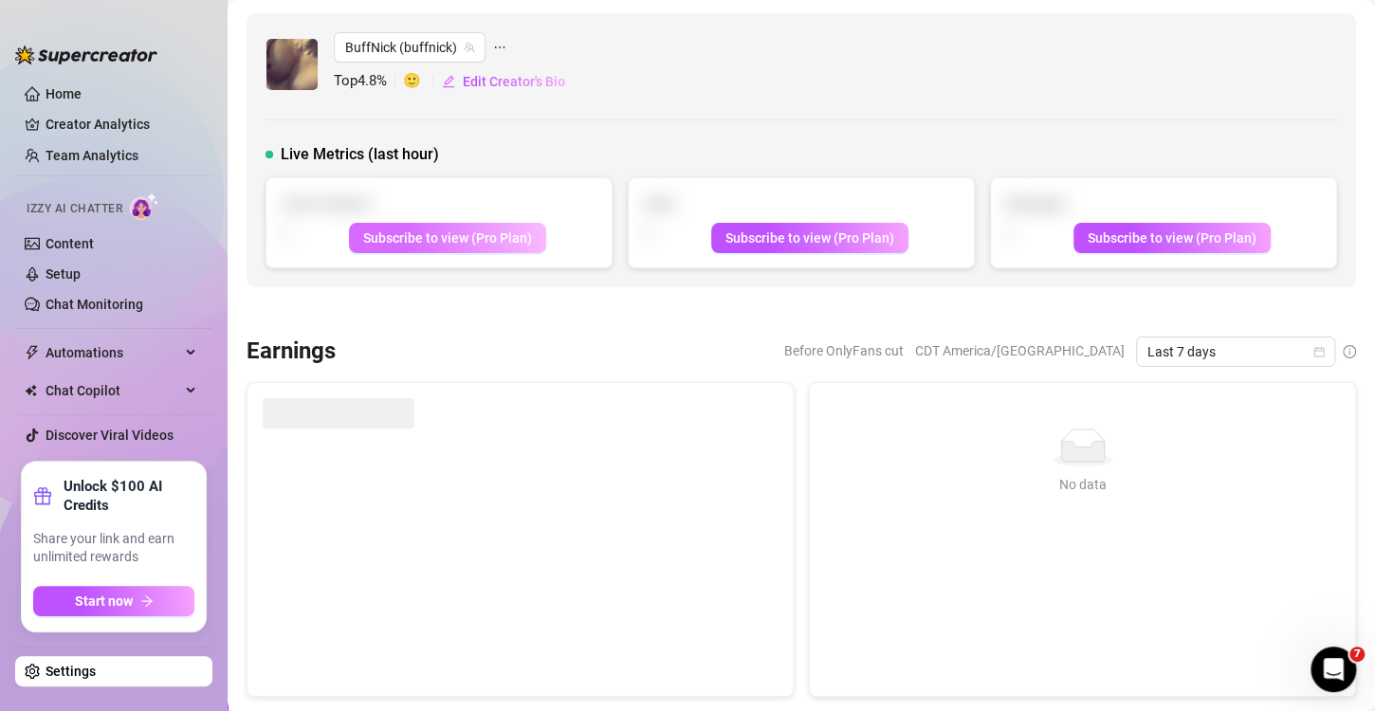
click at [463, 239] on span "Subscribe to view (Pro Plan)" at bounding box center [447, 237] width 169 height 15
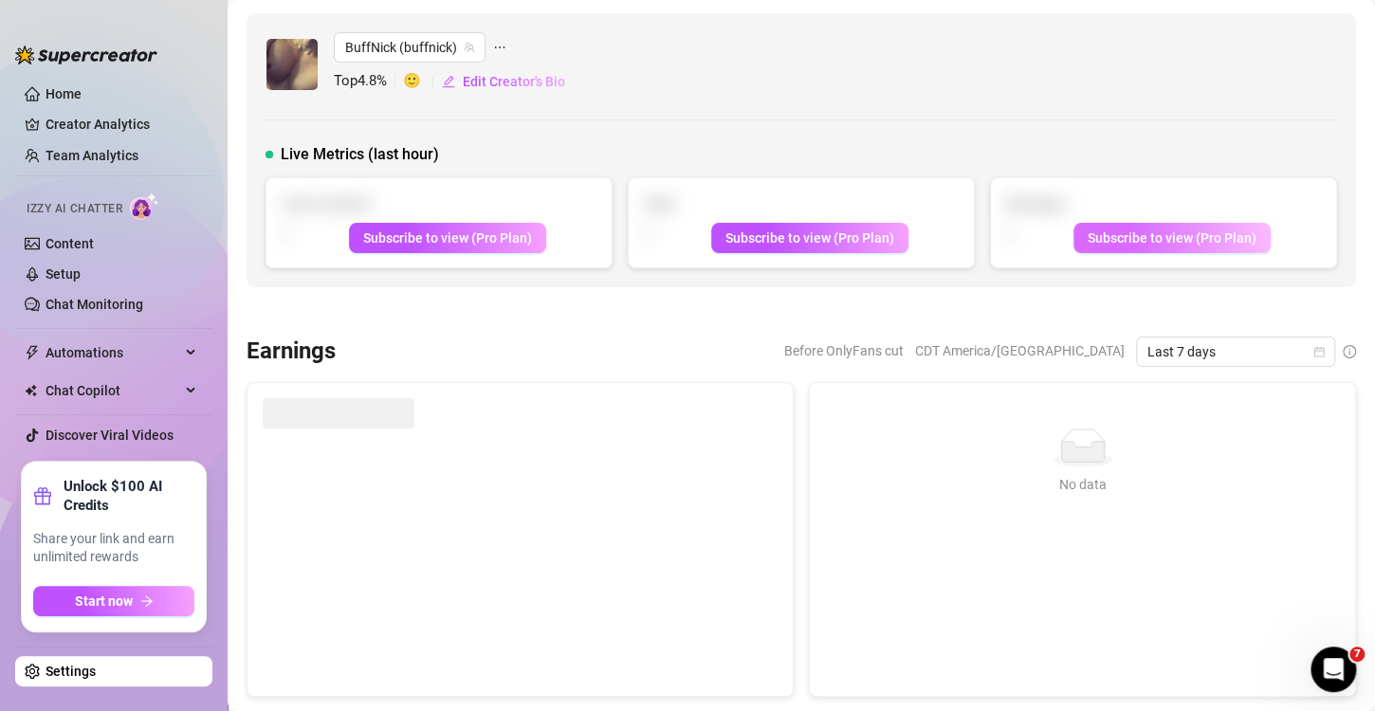
click at [1127, 233] on span "Subscribe to view (Pro Plan)" at bounding box center [1171, 237] width 169 height 15
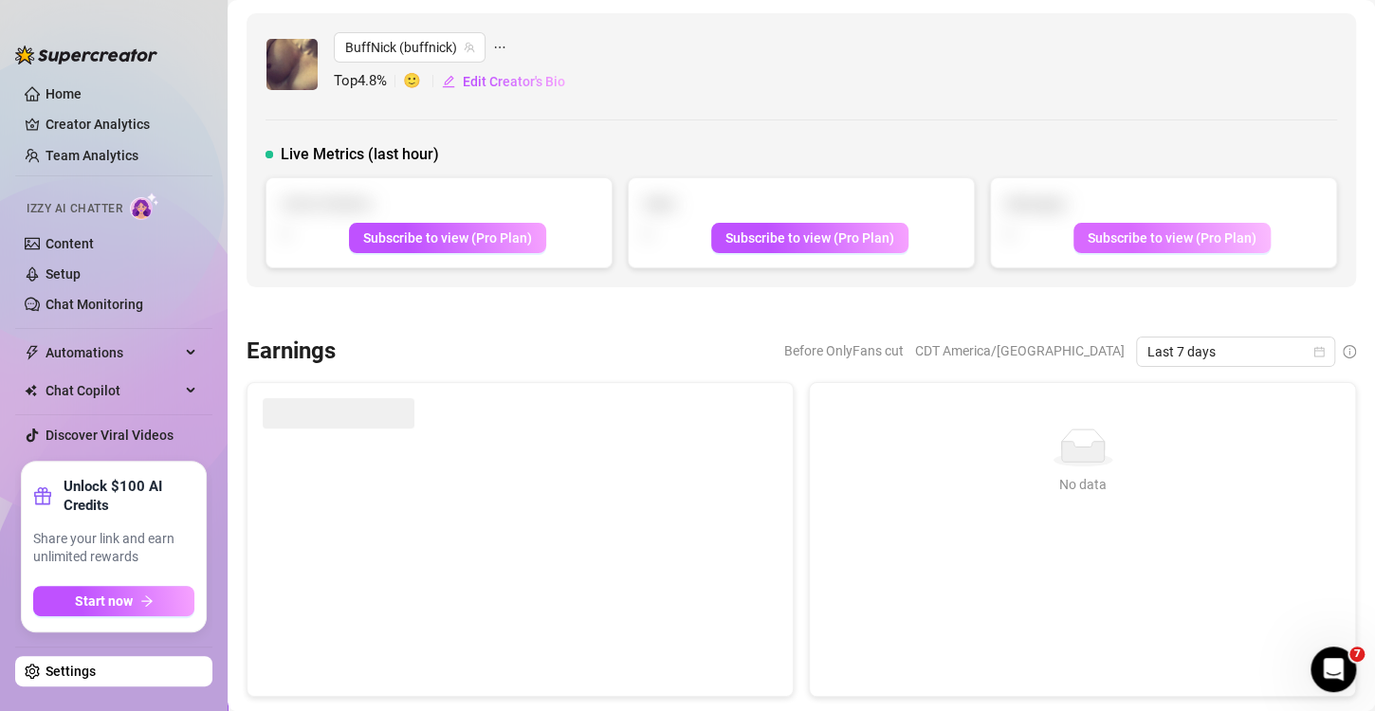
click at [1127, 233] on span "Subscribe to view (Pro Plan)" at bounding box center [1171, 237] width 169 height 15
